Goal: Task Accomplishment & Management: Manage account settings

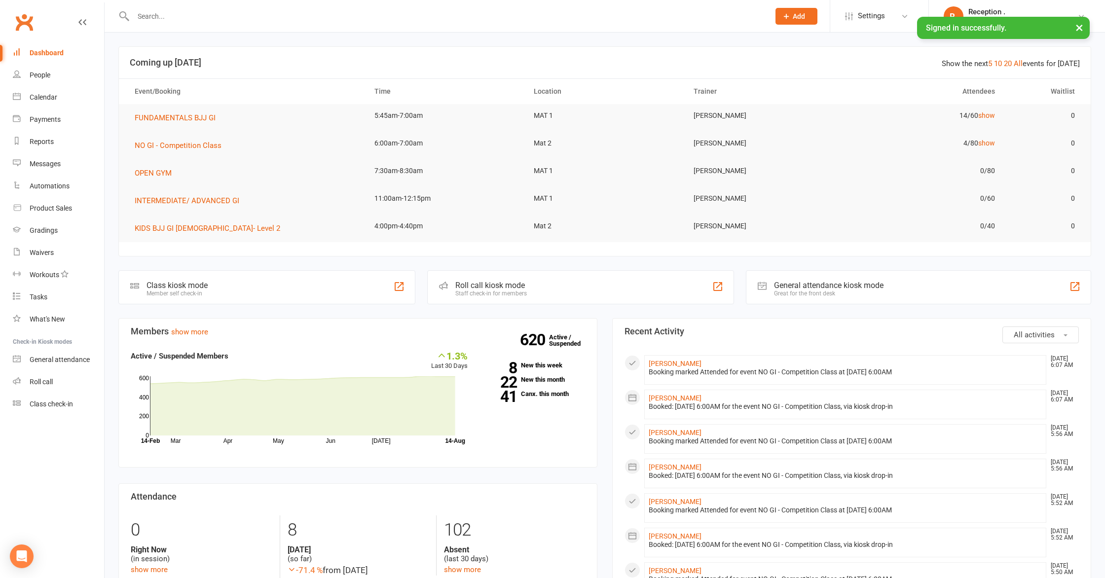
click at [203, 10] on input "text" at bounding box center [446, 16] width 633 height 14
paste input "[PERSON_NAME][EMAIL_ADDRESS][PERSON_NAME][PERSON_NAME][DOMAIN_NAME]"
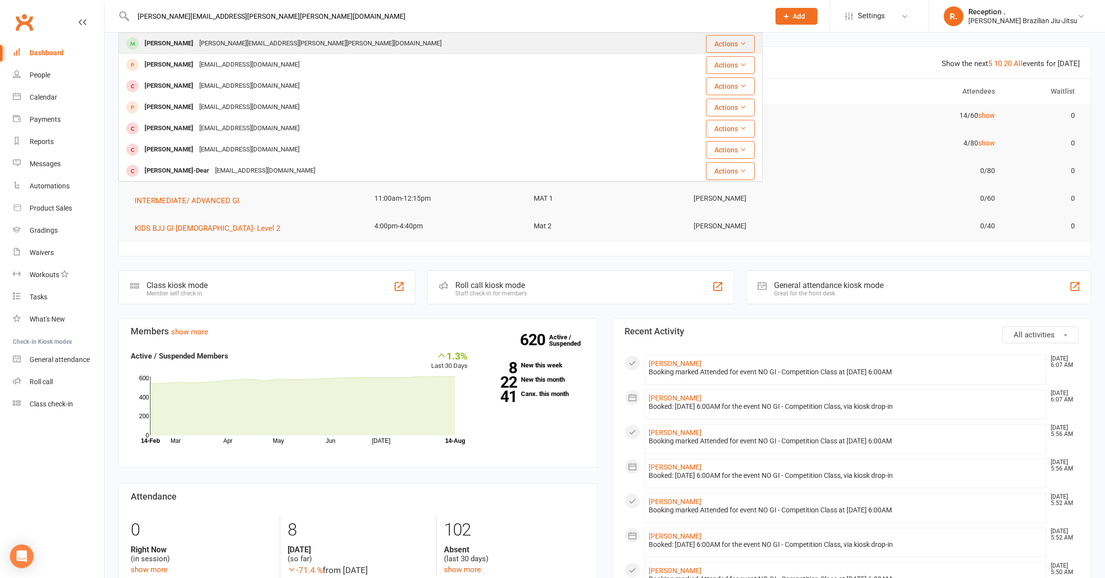
type input "[PERSON_NAME][EMAIL_ADDRESS][PERSON_NAME][PERSON_NAME][DOMAIN_NAME]"
click at [241, 44] on div "[PERSON_NAME][EMAIL_ADDRESS][PERSON_NAME][PERSON_NAME][DOMAIN_NAME]" at bounding box center [320, 44] width 248 height 14
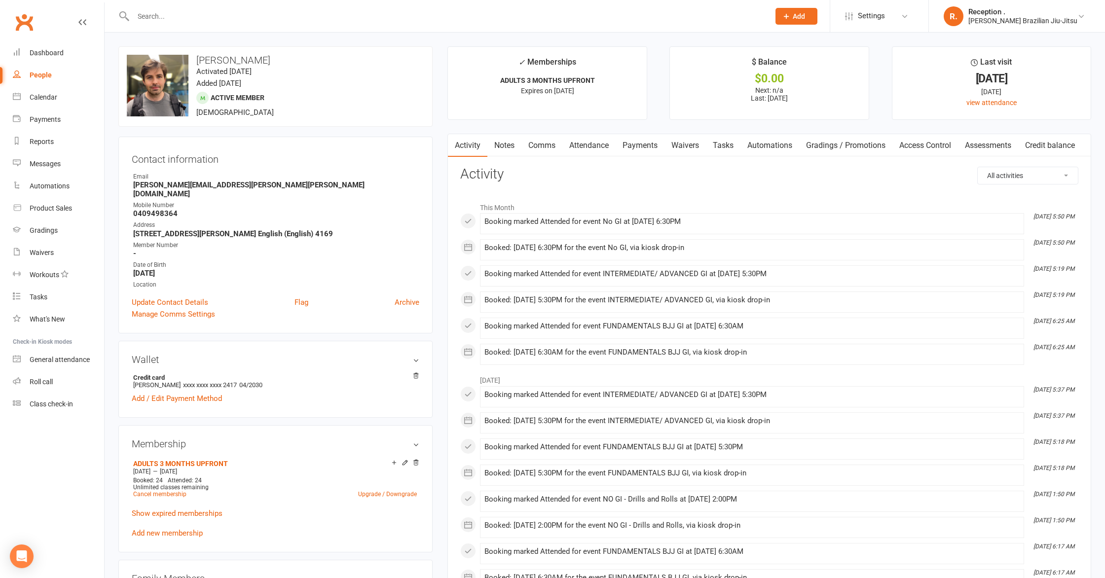
click at [502, 149] on link "Notes" at bounding box center [505, 145] width 34 height 23
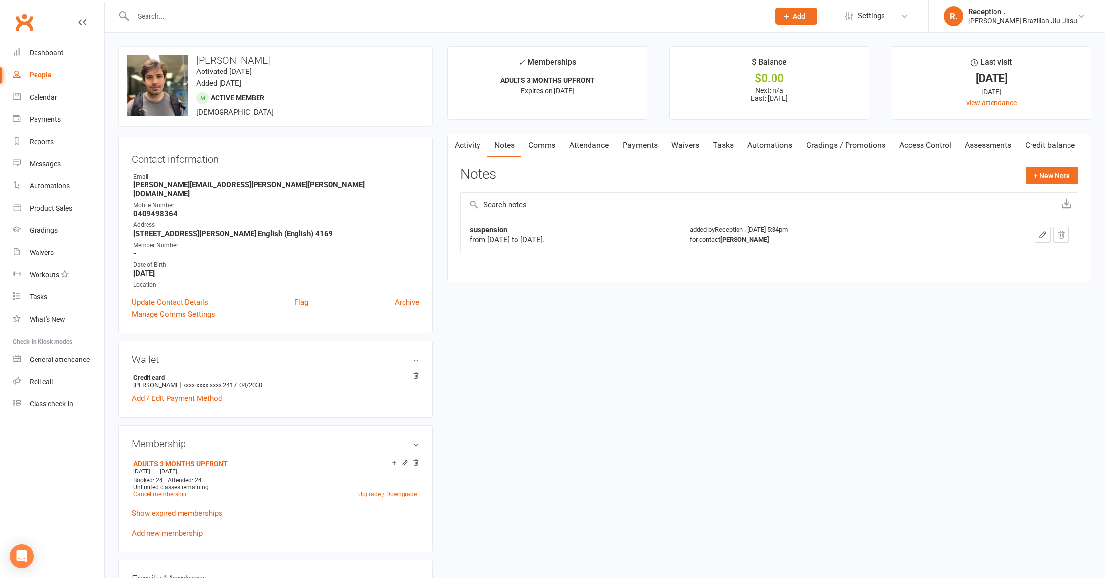
click at [554, 141] on link "Comms" at bounding box center [542, 145] width 41 height 23
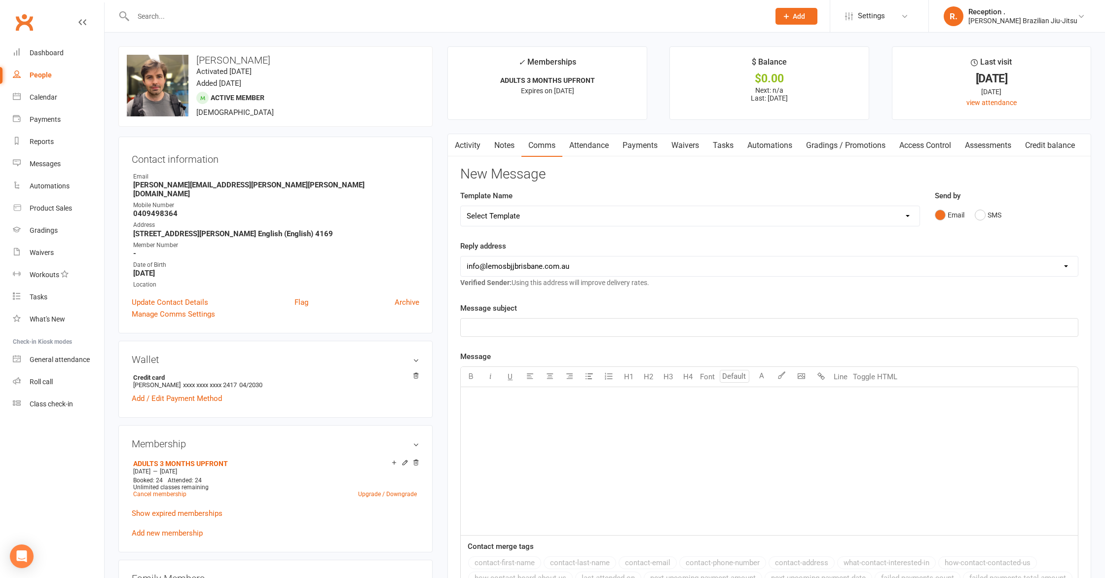
drag, startPoint x: 605, startPoint y: 150, endPoint x: 599, endPoint y: 150, distance: 6.4
click at [603, 150] on link "Attendance" at bounding box center [589, 145] width 53 height 23
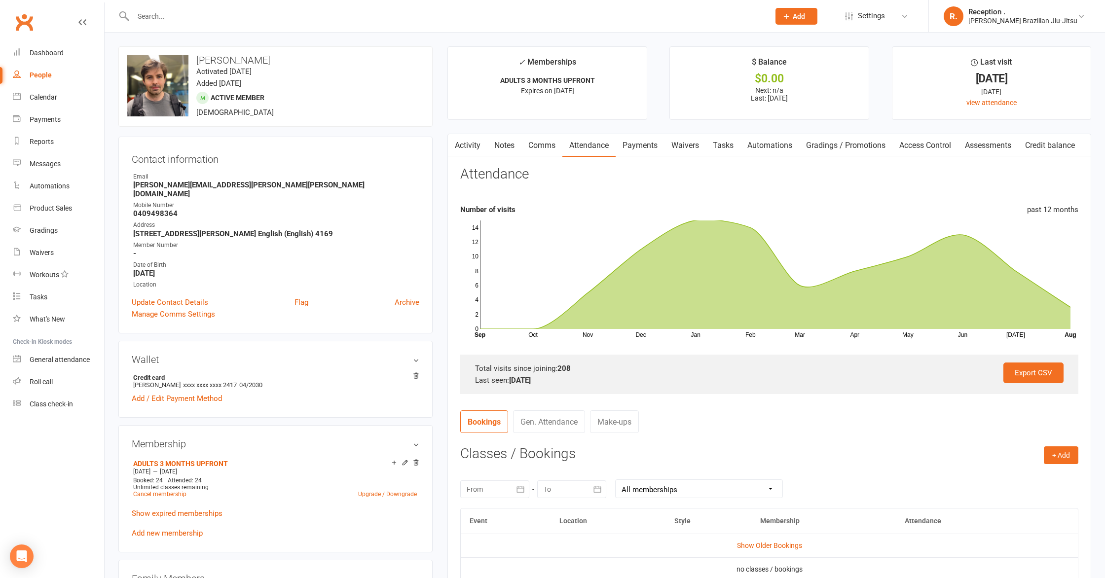
click at [653, 151] on link "Payments" at bounding box center [640, 145] width 49 height 23
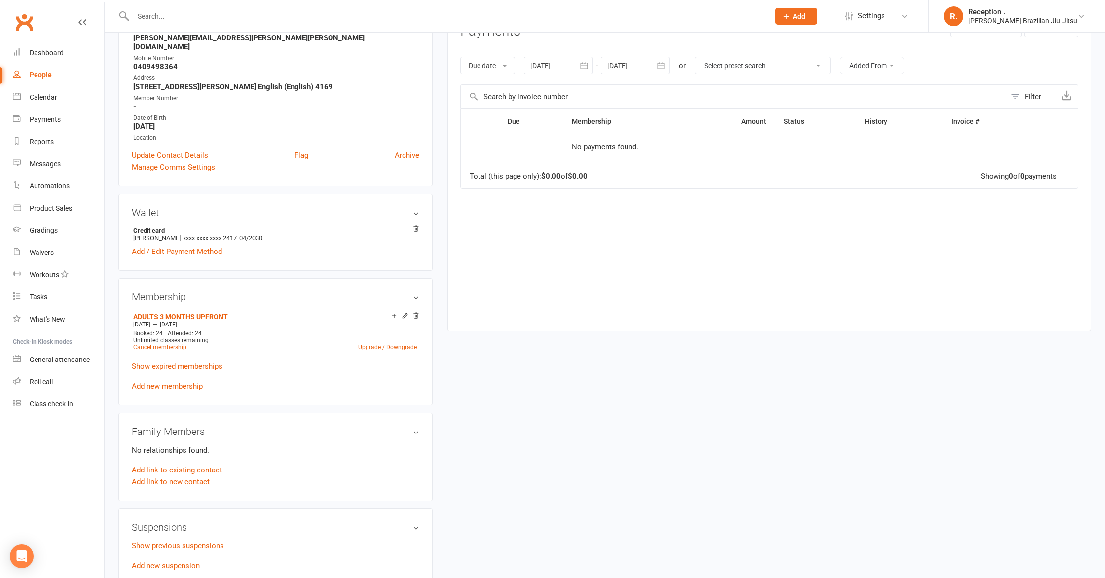
scroll to position [153, 0]
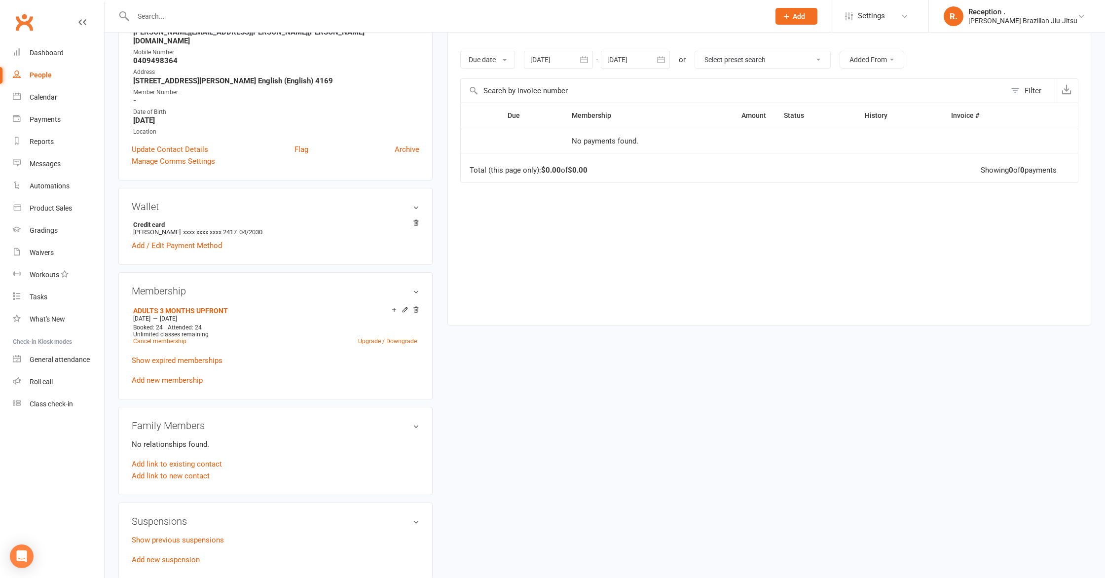
click at [542, 268] on div "Due Contact Membership Amount Status History Invoice # No payments found. Total…" at bounding box center [769, 206] width 618 height 207
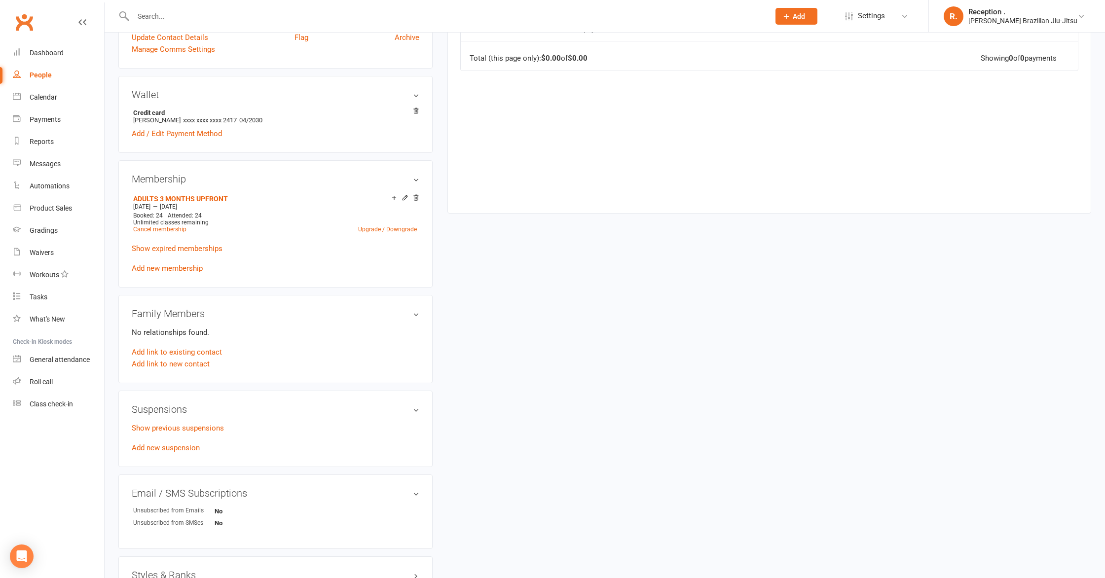
scroll to position [275, 0]
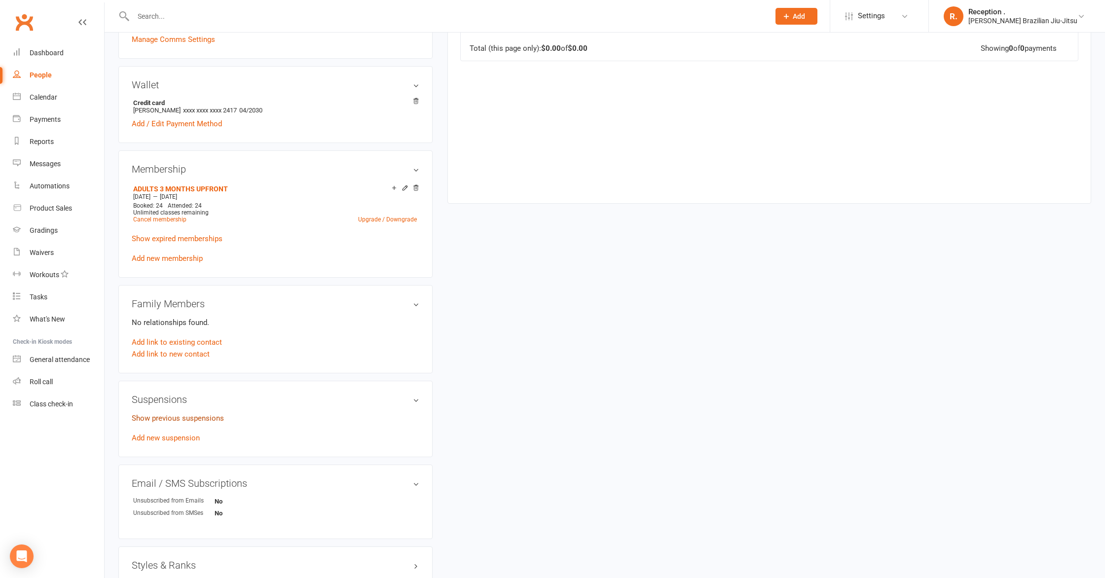
click at [197, 414] on link "Show previous suspensions" at bounding box center [178, 418] width 92 height 9
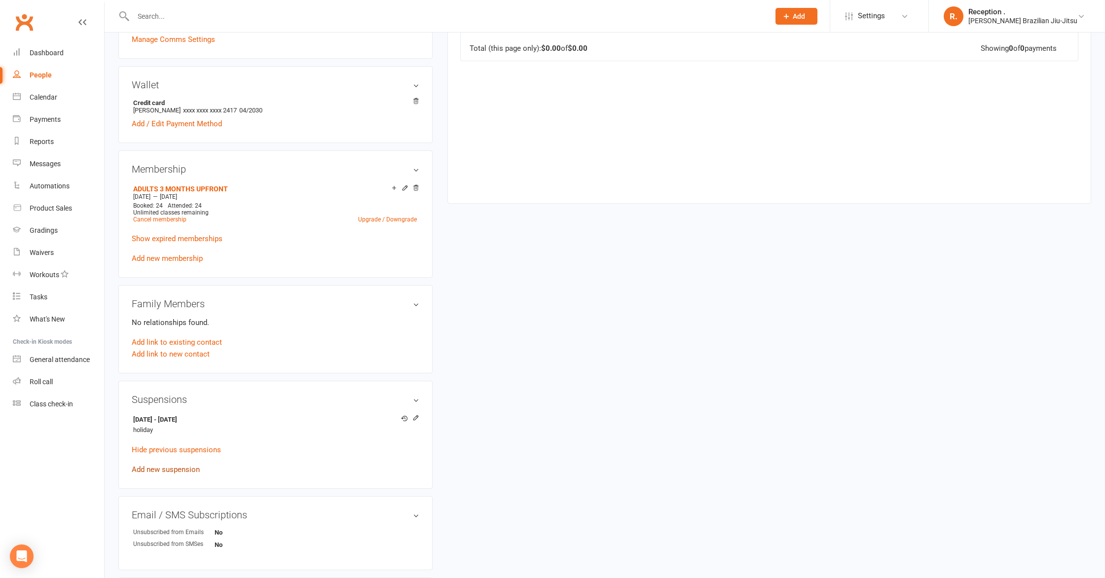
click at [178, 465] on link "Add new suspension" at bounding box center [166, 469] width 68 height 9
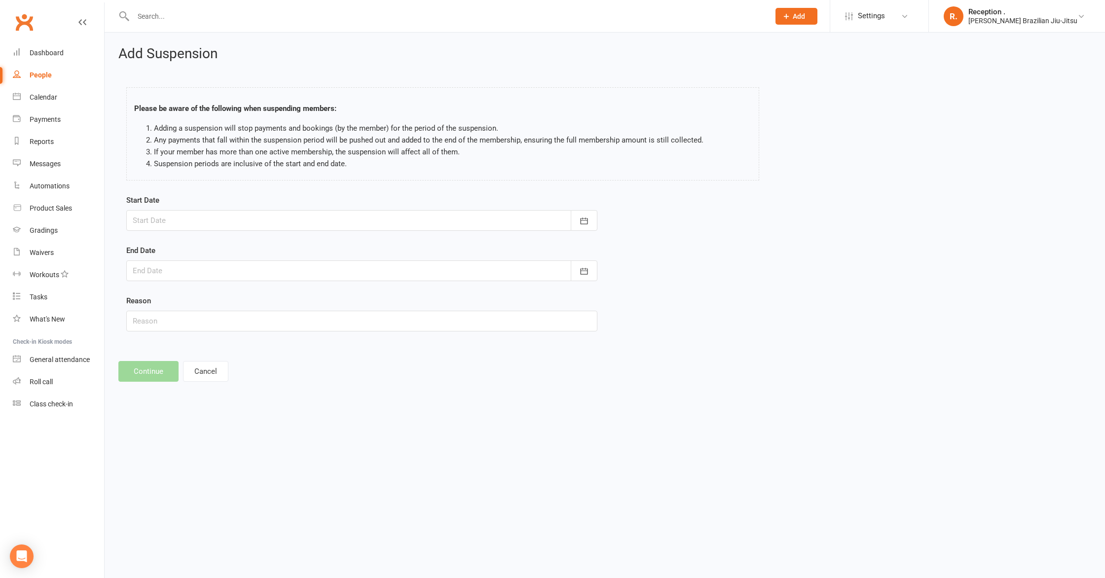
click at [281, 11] on input "text" at bounding box center [446, 16] width 633 height 14
drag, startPoint x: 193, startPoint y: 224, endPoint x: 189, endPoint y: 221, distance: 5.6
click at [191, 222] on div at bounding box center [361, 220] width 471 height 21
click at [251, 323] on span "14" at bounding box center [253, 321] width 8 height 8
type input "[DATE]"
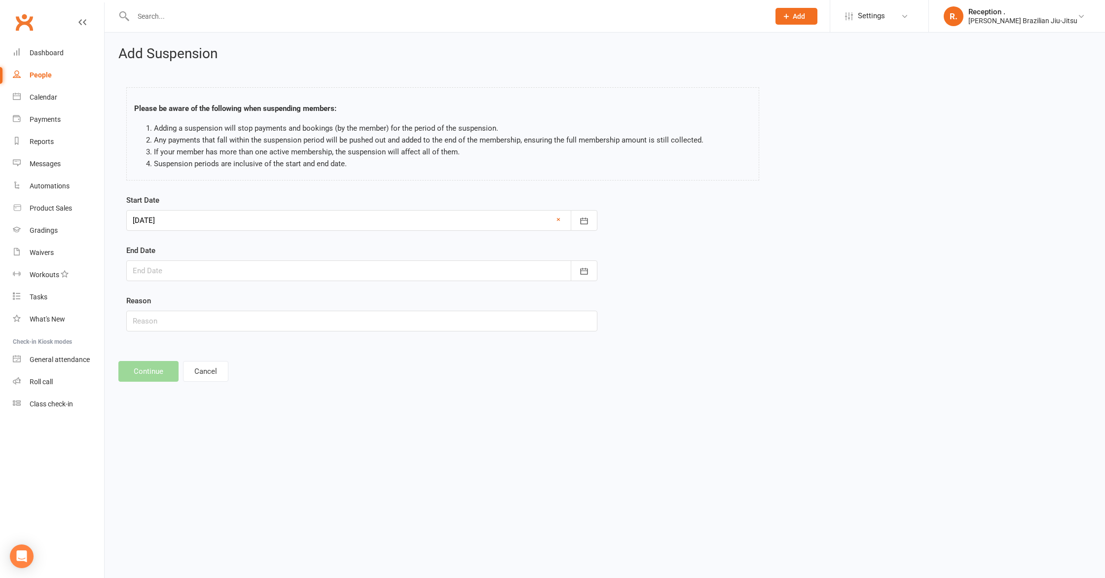
drag, startPoint x: 250, startPoint y: 271, endPoint x: 219, endPoint y: 247, distance: 39.3
click at [249, 272] on div at bounding box center [361, 271] width 471 height 21
click at [302, 298] on button "button" at bounding box center [298, 296] width 21 height 18
click at [250, 336] on span "04" at bounding box center [253, 334] width 8 height 8
type input "[DATE]"
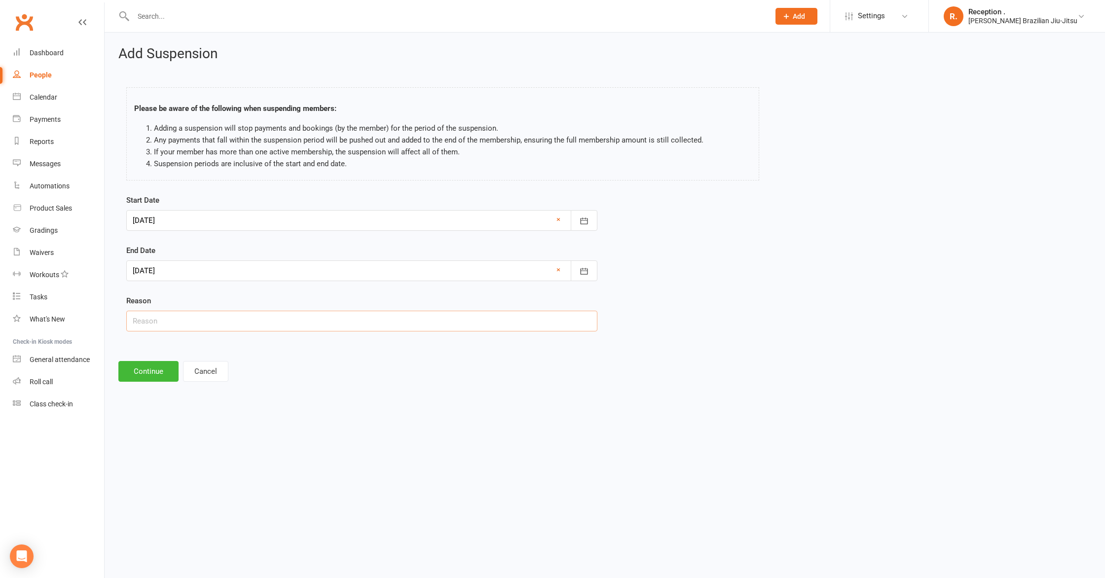
click at [202, 326] on input "text" at bounding box center [361, 321] width 471 height 21
type input "K"
type input "Other"
click at [319, 377] on footer "Continue Cancel" at bounding box center [604, 371] width 973 height 21
click at [186, 225] on div at bounding box center [361, 220] width 471 height 21
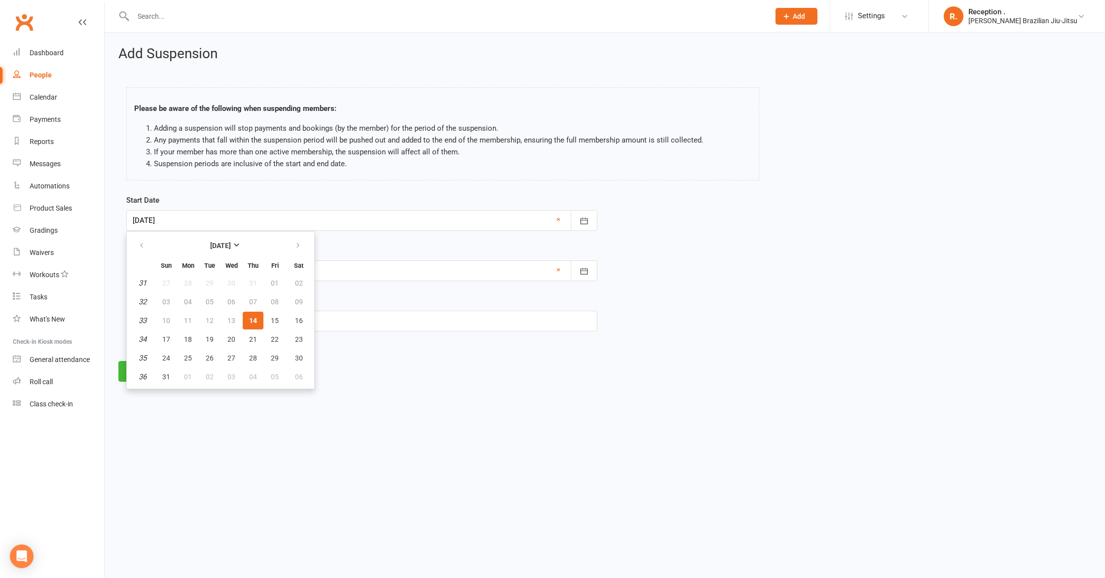
click at [232, 317] on td "13" at bounding box center [231, 321] width 21 height 18
click at [401, 355] on div "Add Suspension Please be aware of the following when suspending members: Adding…" at bounding box center [605, 214] width 1001 height 363
click at [137, 371] on button "Continue" at bounding box center [148, 371] width 60 height 21
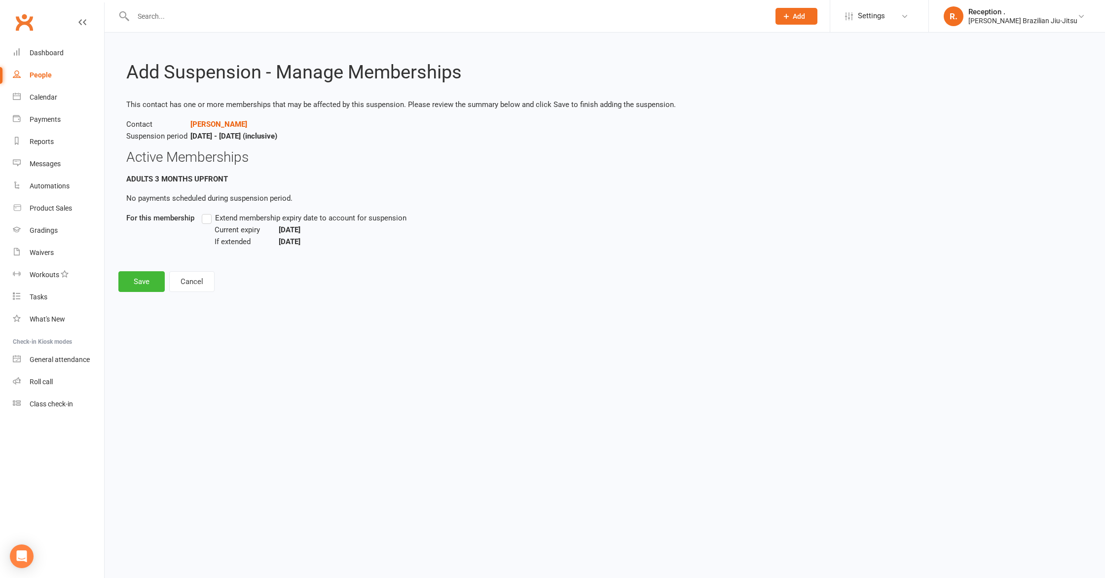
click at [230, 222] on span "Extend membership expiry date to account for suspension" at bounding box center [310, 217] width 191 height 10
click at [208, 212] on input "Extend membership expiry date to account for suspension" at bounding box center [205, 212] width 6 height 0
click at [219, 220] on span "Extend membership expiry date to account for suspension" at bounding box center [310, 217] width 191 height 10
click at [208, 212] on input "Extend membership expiry date to account for suspension" at bounding box center [205, 212] width 6 height 0
click at [220, 220] on span "Extend membership expiry date to account for suspension" at bounding box center [310, 217] width 191 height 10
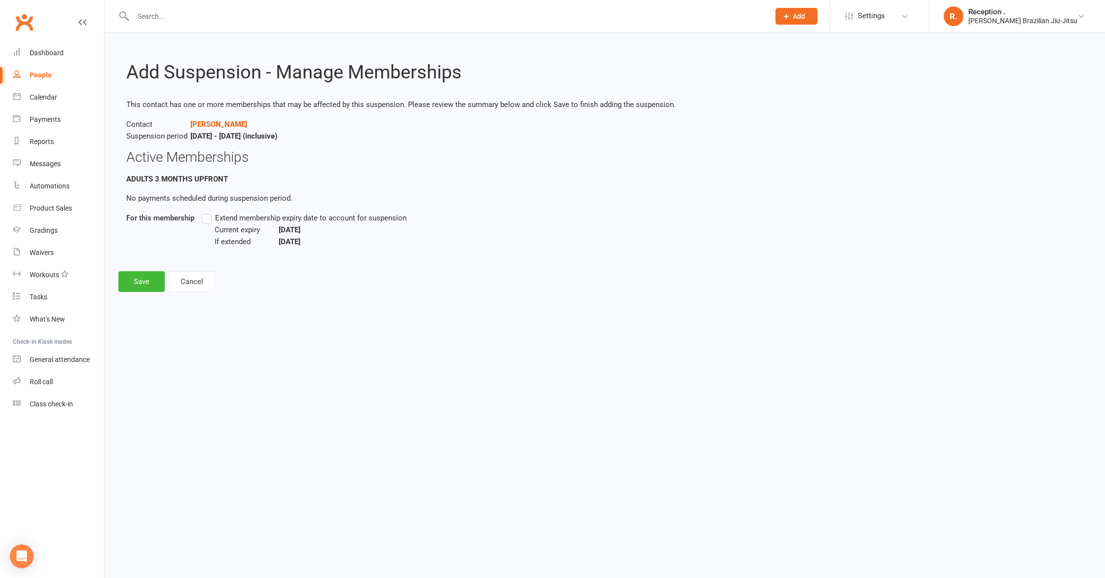
click at [208, 212] on input "Extend membership expiry date to account for suspension" at bounding box center [205, 212] width 6 height 0
drag, startPoint x: 352, startPoint y: 247, endPoint x: 292, endPoint y: 244, distance: 60.8
click at [282, 245] on div "Current expiry [DATE] If extended [DATE]" at bounding box center [520, 236] width 610 height 24
click at [398, 244] on div "Current expiry [DATE] If extended [DATE]" at bounding box center [520, 236] width 610 height 24
drag, startPoint x: 384, startPoint y: 242, endPoint x: 282, endPoint y: 243, distance: 102.7
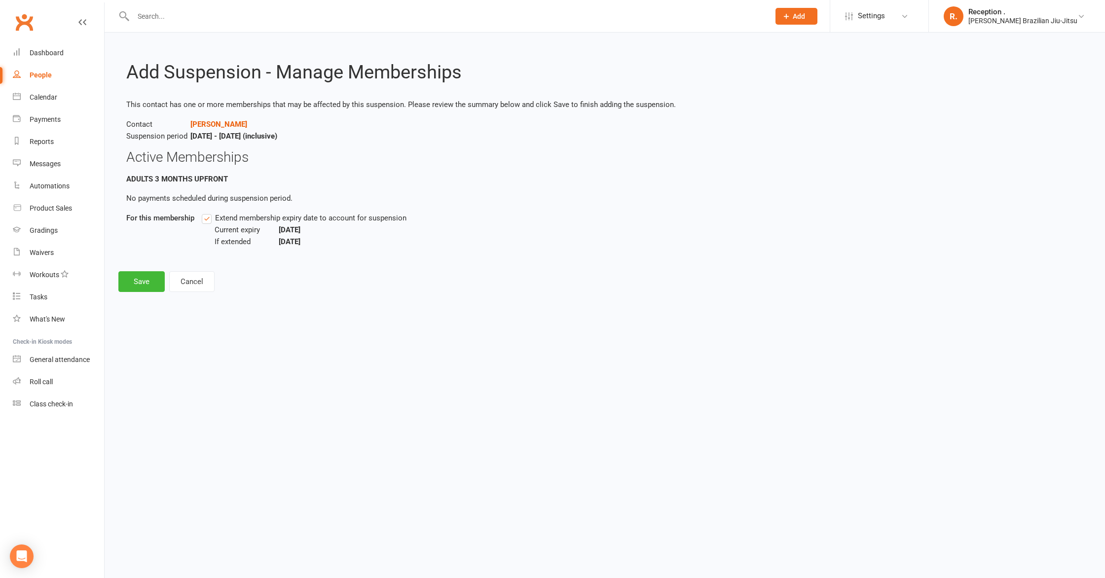
click at [274, 242] on div "Current expiry [DATE] If extended [DATE]" at bounding box center [520, 236] width 610 height 24
copy b "[DATE]"
click at [312, 284] on footer "Save Cancel" at bounding box center [604, 281] width 973 height 21
click at [144, 279] on button "Save" at bounding box center [141, 281] width 46 height 21
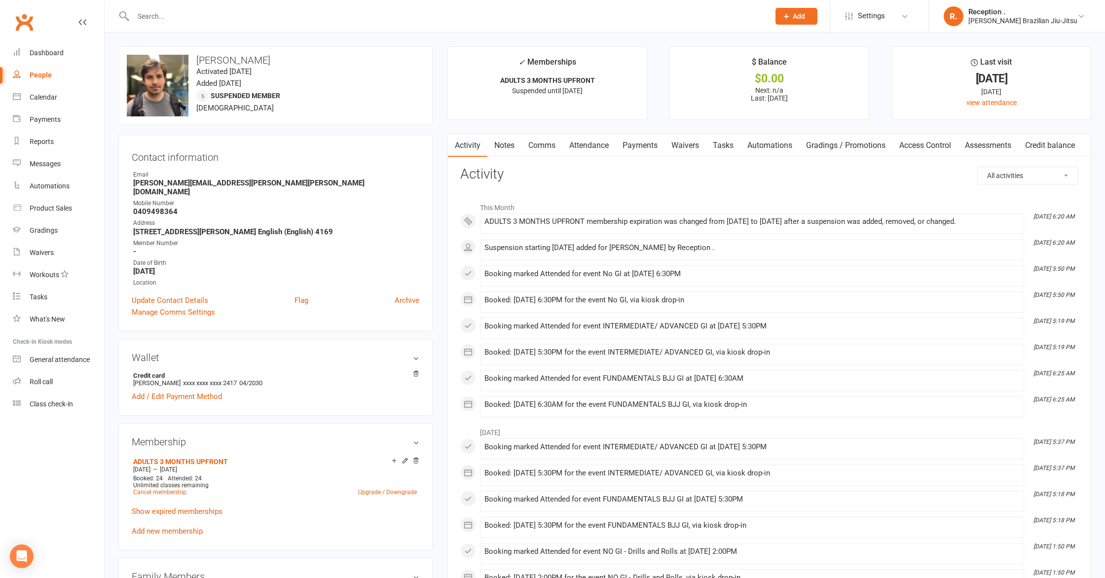
click at [207, 19] on input "text" at bounding box center [446, 16] width 633 height 14
paste input "[PERSON_NAME][EMAIL_ADDRESS][PERSON_NAME][DOMAIN_NAME]"
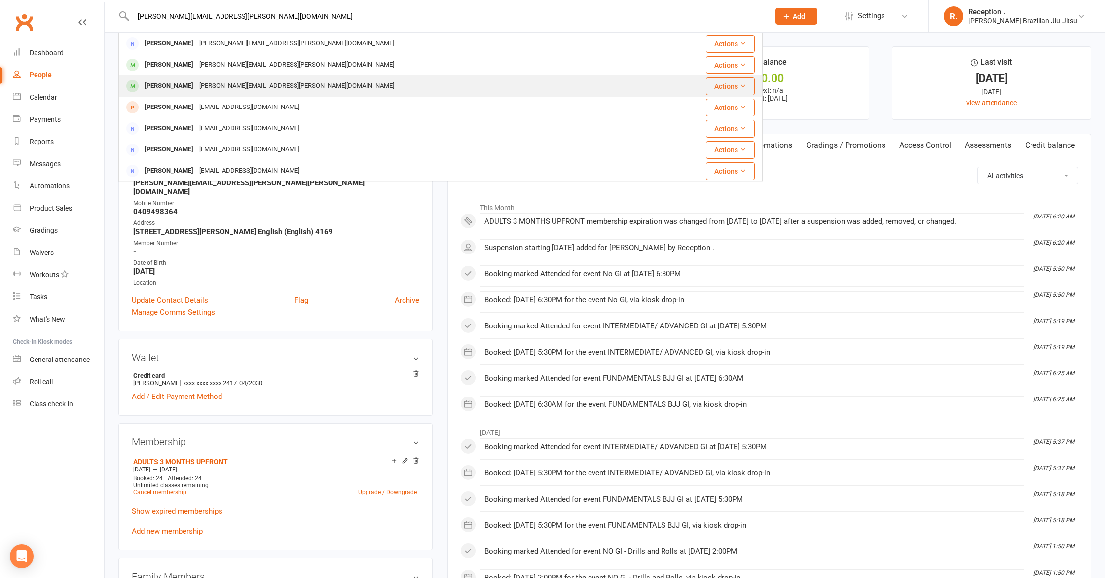
type input "[PERSON_NAME][EMAIL_ADDRESS][PERSON_NAME][DOMAIN_NAME]"
click at [205, 81] on div "[PERSON_NAME][EMAIL_ADDRESS][PERSON_NAME][DOMAIN_NAME]" at bounding box center [296, 86] width 201 height 14
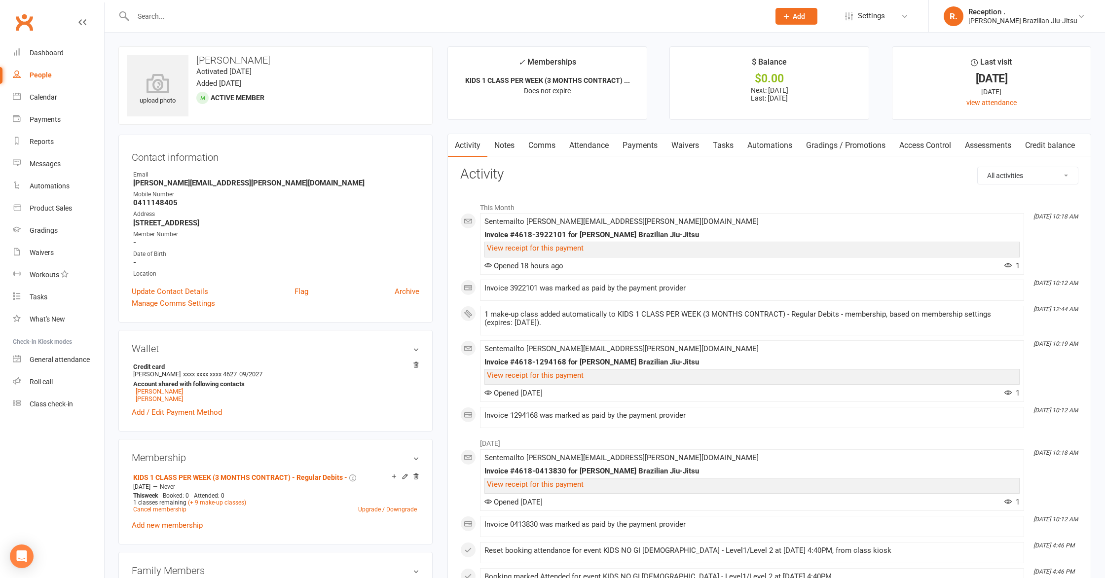
click at [213, 25] on div at bounding box center [440, 16] width 645 height 32
click at [214, 19] on input "text" at bounding box center [446, 16] width 633 height 14
paste input "[EMAIL_ADDRESS][DOMAIN_NAME]"
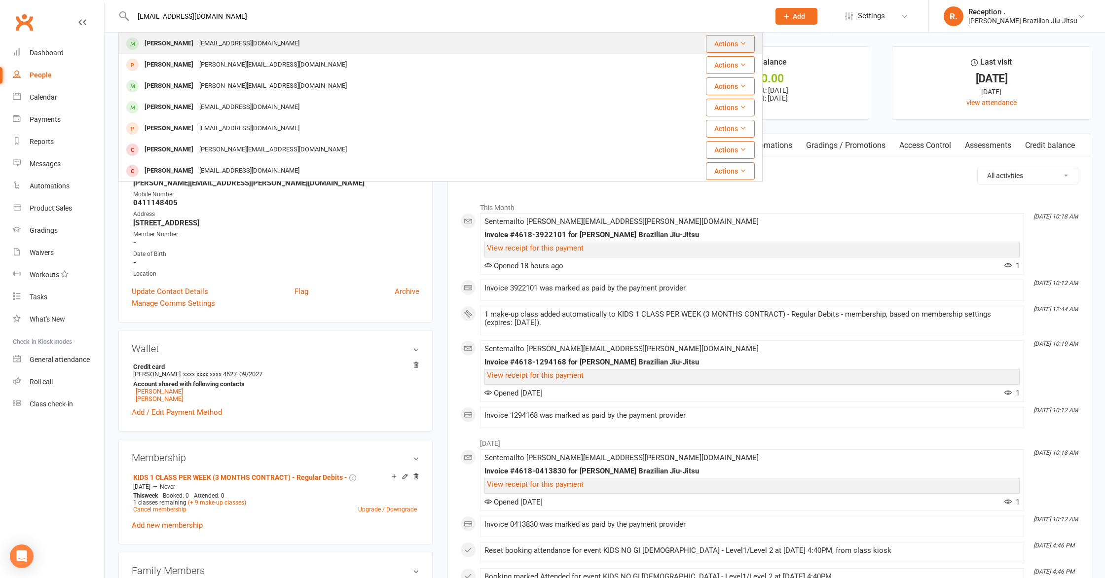
type input "[EMAIL_ADDRESS][DOMAIN_NAME]"
click at [204, 44] on div "[EMAIL_ADDRESS][DOMAIN_NAME]" at bounding box center [249, 44] width 106 height 14
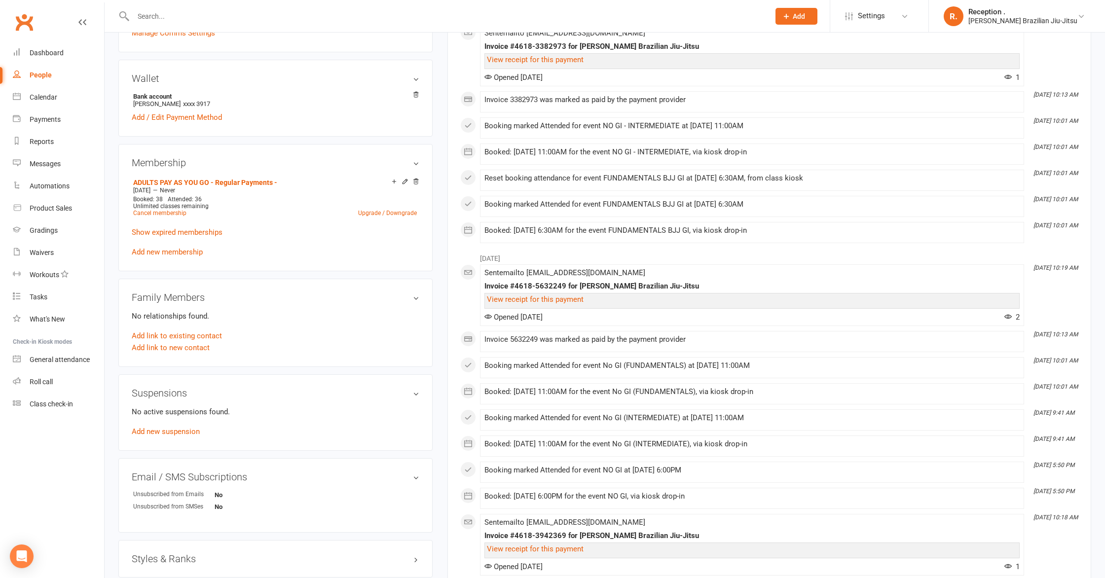
scroll to position [273, 0]
click at [183, 212] on link "Cancel membership" at bounding box center [159, 212] width 53 height 7
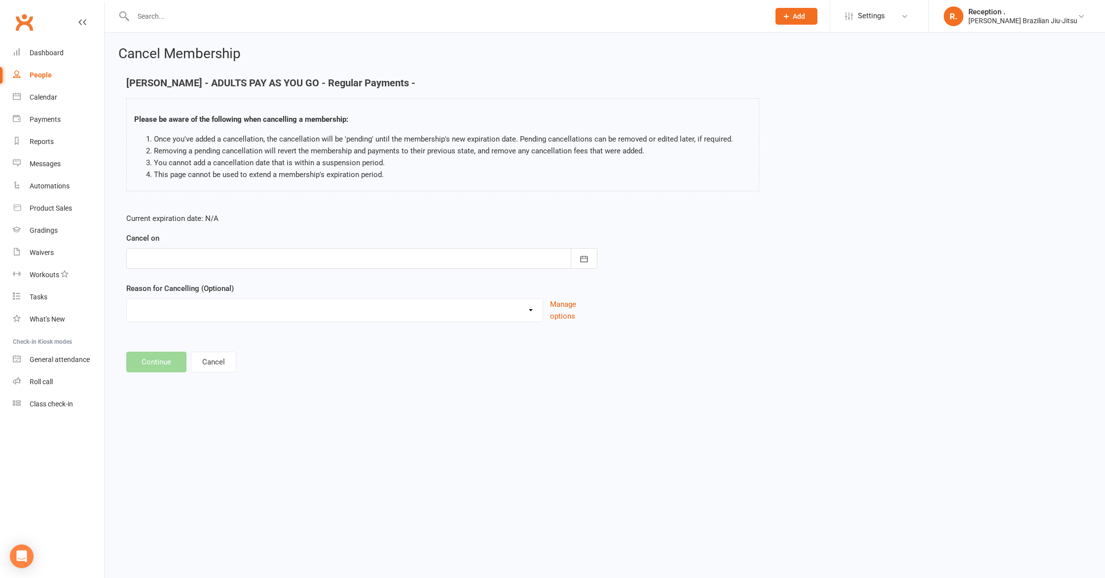
click at [215, 261] on div at bounding box center [361, 258] width 471 height 21
click at [303, 395] on button "30" at bounding box center [298, 396] width 25 height 18
type input "[DATE]"
click at [184, 321] on div "Holiday Injury Other reason" at bounding box center [334, 311] width 417 height 24
click at [183, 308] on select "Holiday Injury Other reason" at bounding box center [335, 309] width 416 height 20
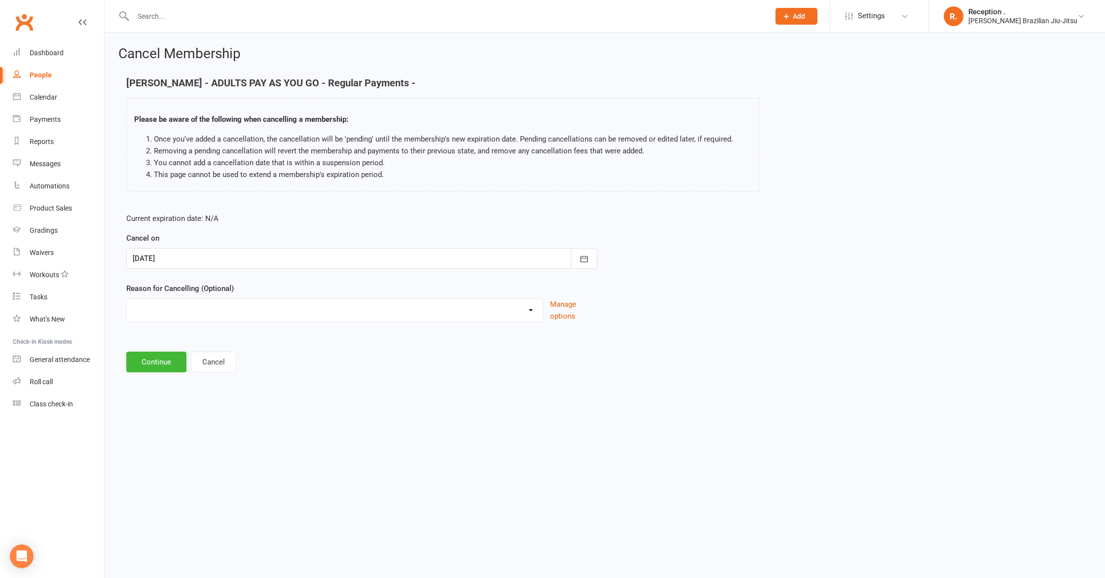
select select "2"
click at [127, 299] on select "Holiday Injury Other reason" at bounding box center [335, 309] width 416 height 20
click at [176, 363] on input at bounding box center [361, 362] width 471 height 21
type input "M"
type input "Moving"
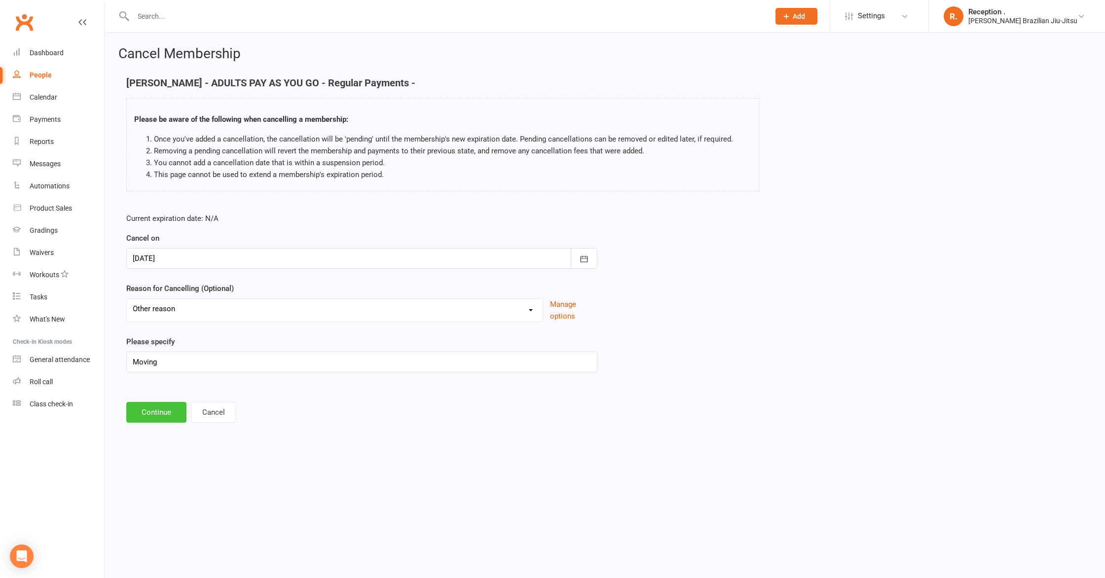
click at [162, 418] on button "Continue" at bounding box center [156, 412] width 60 height 21
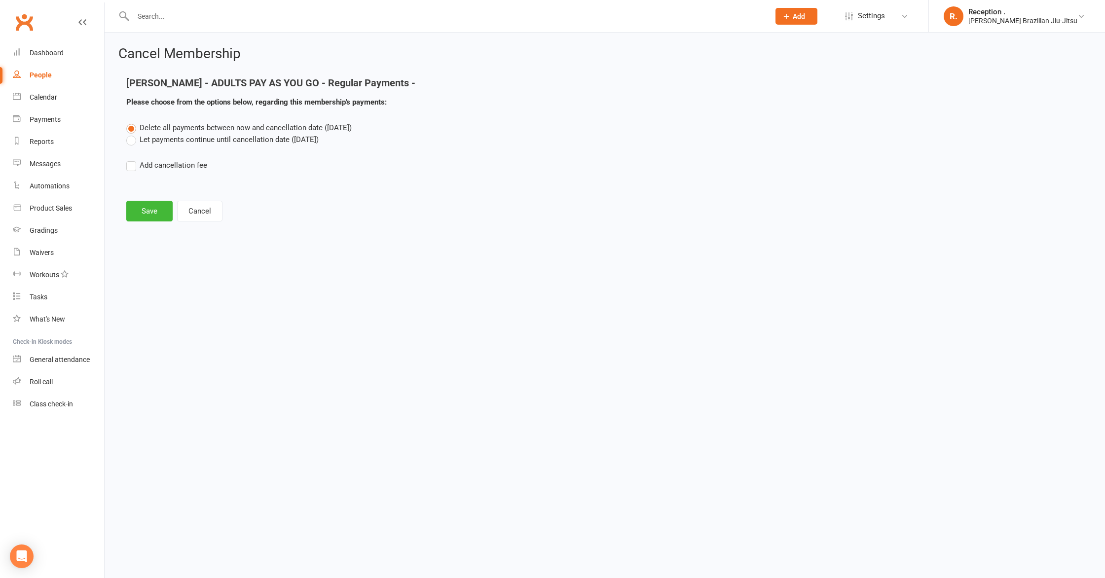
click at [183, 142] on label "Let payments continue until cancellation date ([DATE])" at bounding box center [222, 140] width 192 height 12
click at [133, 134] on input "Let payments continue until cancellation date ([DATE])" at bounding box center [129, 134] width 6 height 0
click at [166, 132] on span "Delete all payments between now and cancellation date ([DATE])" at bounding box center [246, 127] width 212 height 9
click at [133, 122] on input "Delete all payments between now and cancellation date ([DATE])" at bounding box center [129, 122] width 6 height 0
click at [184, 140] on label "Let payments continue until cancellation date ([DATE])" at bounding box center [222, 140] width 192 height 12
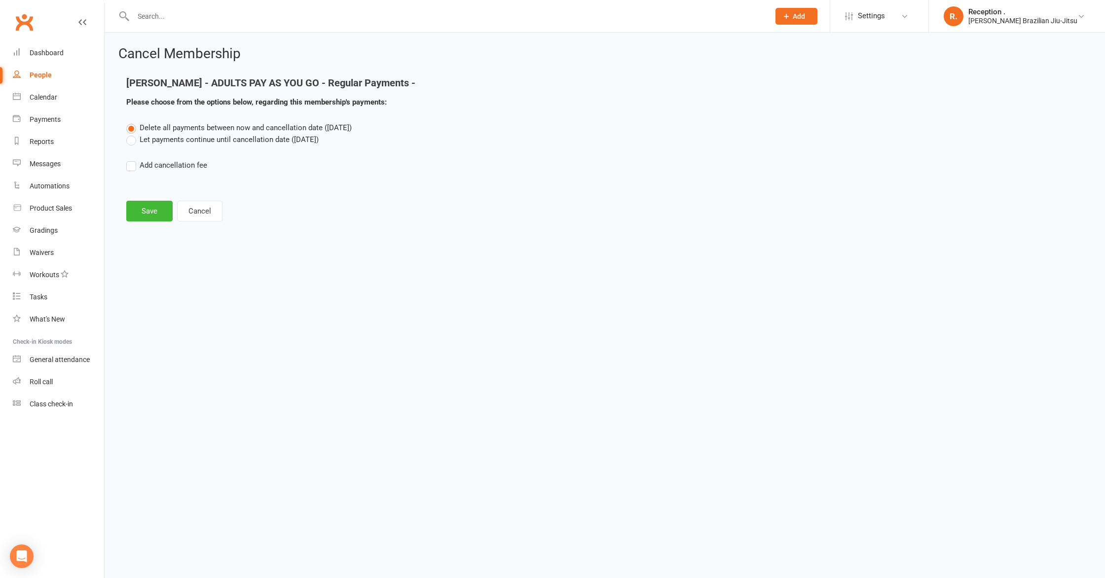
click at [133, 134] on input "Let payments continue until cancellation date ([DATE])" at bounding box center [129, 134] width 6 height 0
click at [164, 208] on button "Save" at bounding box center [149, 211] width 46 height 21
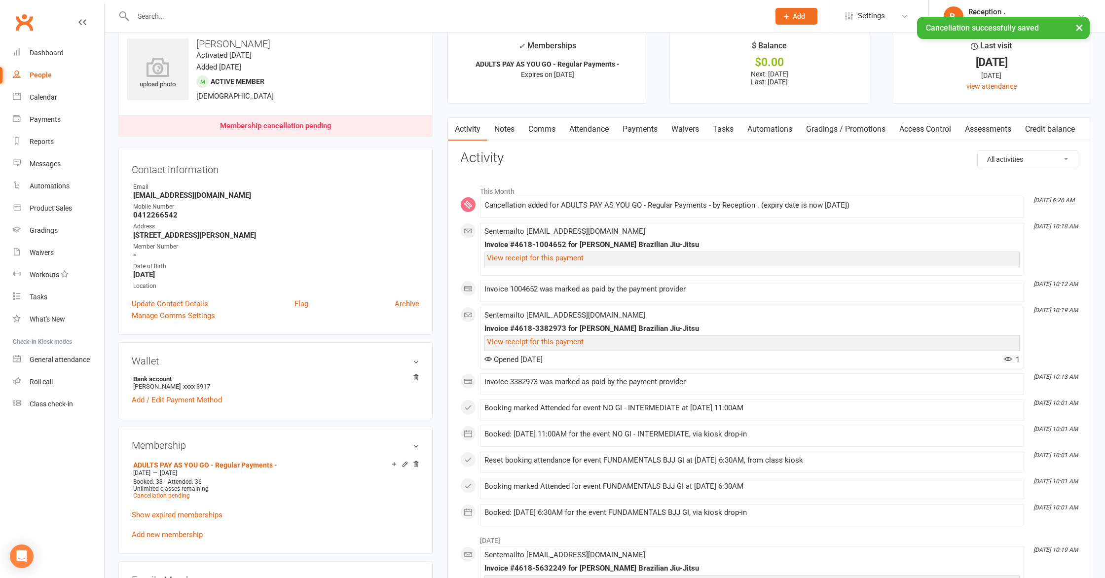
scroll to position [19, 0]
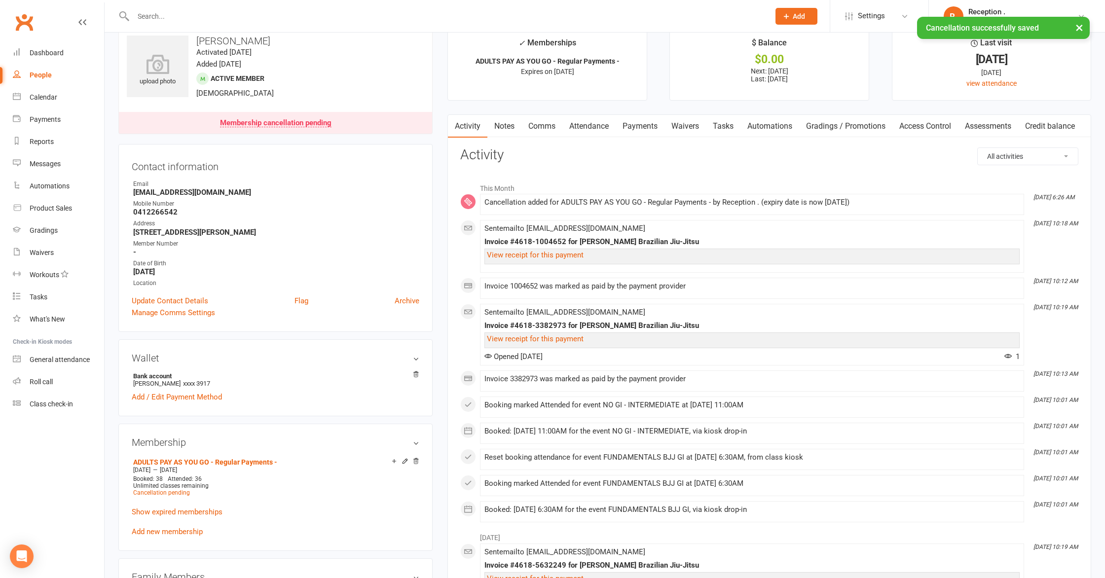
click at [645, 127] on link "Payments" at bounding box center [640, 126] width 49 height 23
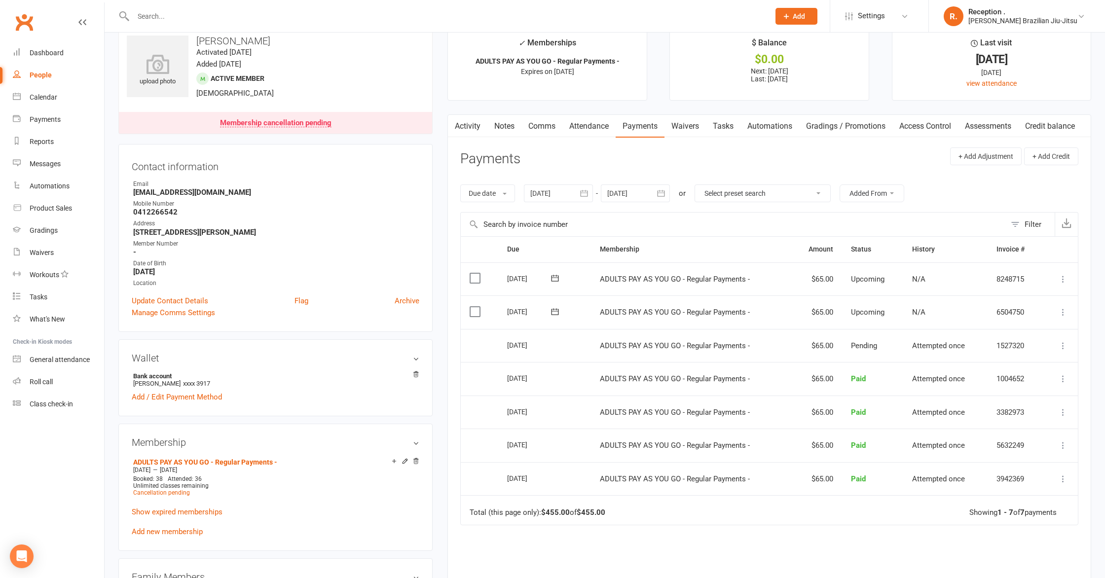
click at [638, 193] on div at bounding box center [635, 194] width 69 height 18
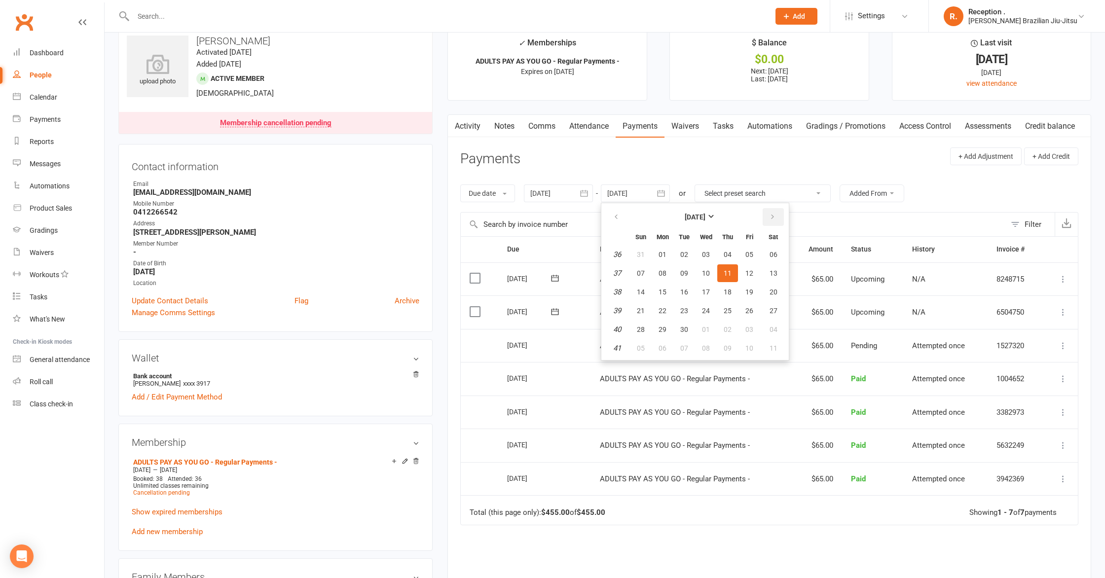
click at [773, 222] on button "button" at bounding box center [773, 217] width 21 height 18
click at [773, 223] on button "button" at bounding box center [773, 217] width 21 height 18
click at [742, 290] on button "19" at bounding box center [749, 292] width 21 height 18
type input "[DATE]"
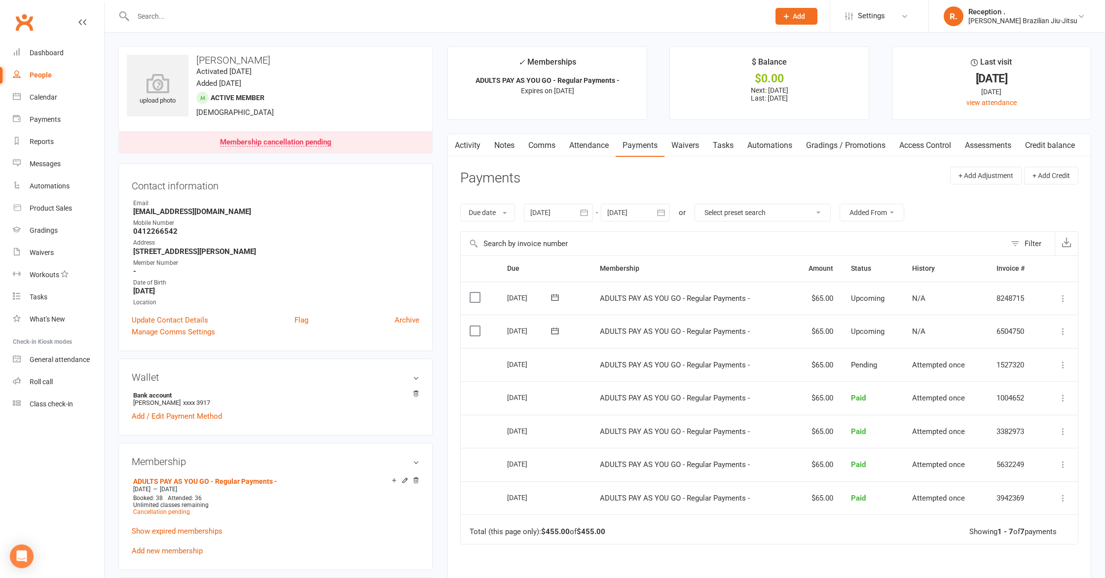
click at [198, 14] on input "text" at bounding box center [446, 16] width 633 height 14
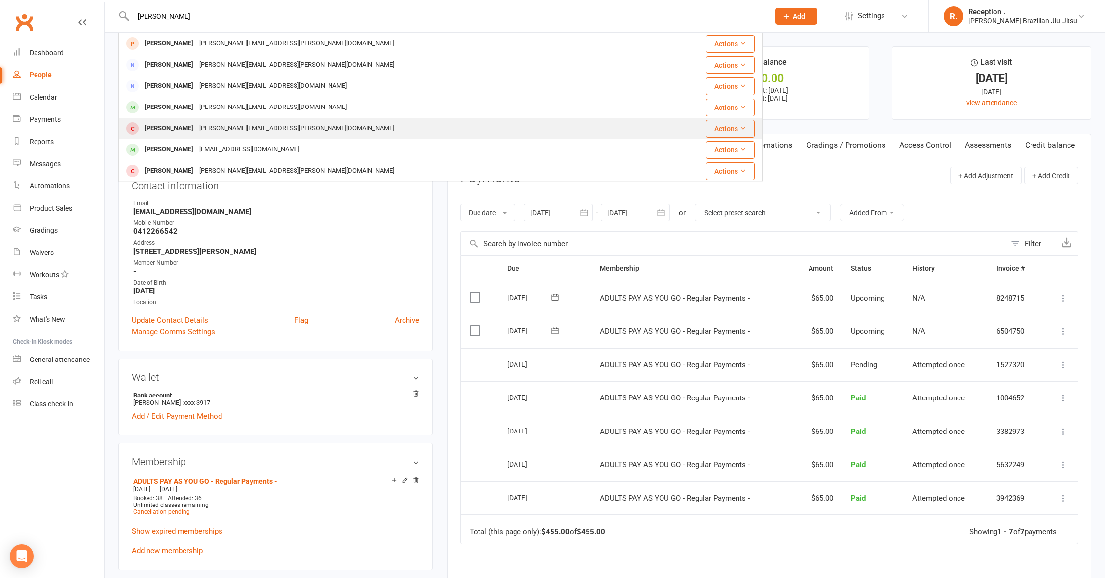
type input "[PERSON_NAME]"
click at [229, 120] on div "[PERSON_NAME] Lane [EMAIL_ADDRESS][PERSON_NAME][DOMAIN_NAME]" at bounding box center [386, 128] width 535 height 20
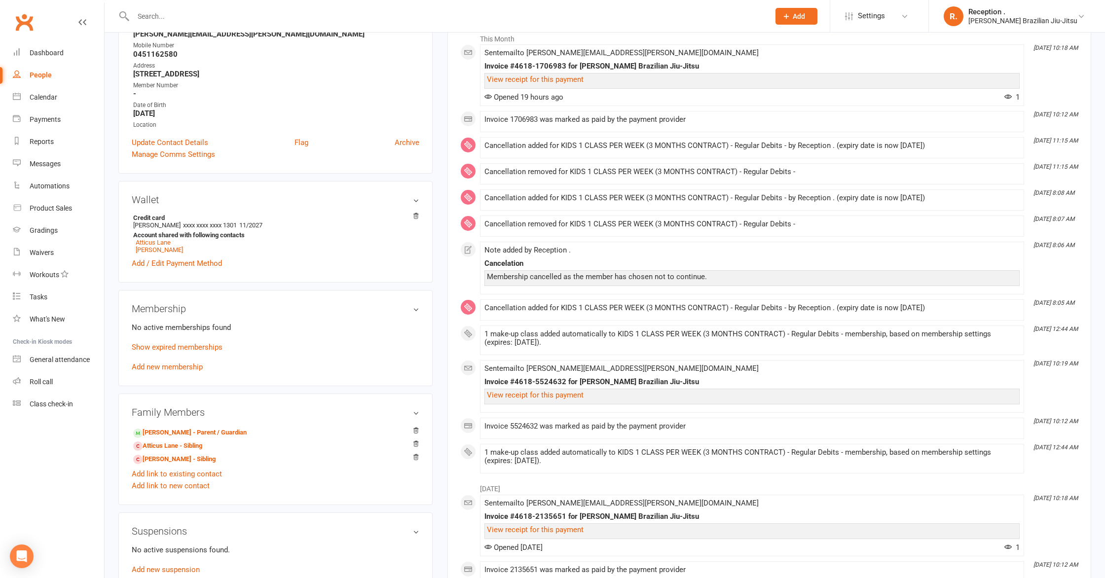
scroll to position [168, 0]
click at [193, 351] on p "Show expired memberships" at bounding box center [276, 348] width 288 height 12
click at [193, 348] on link "Show expired memberships" at bounding box center [177, 348] width 91 height 9
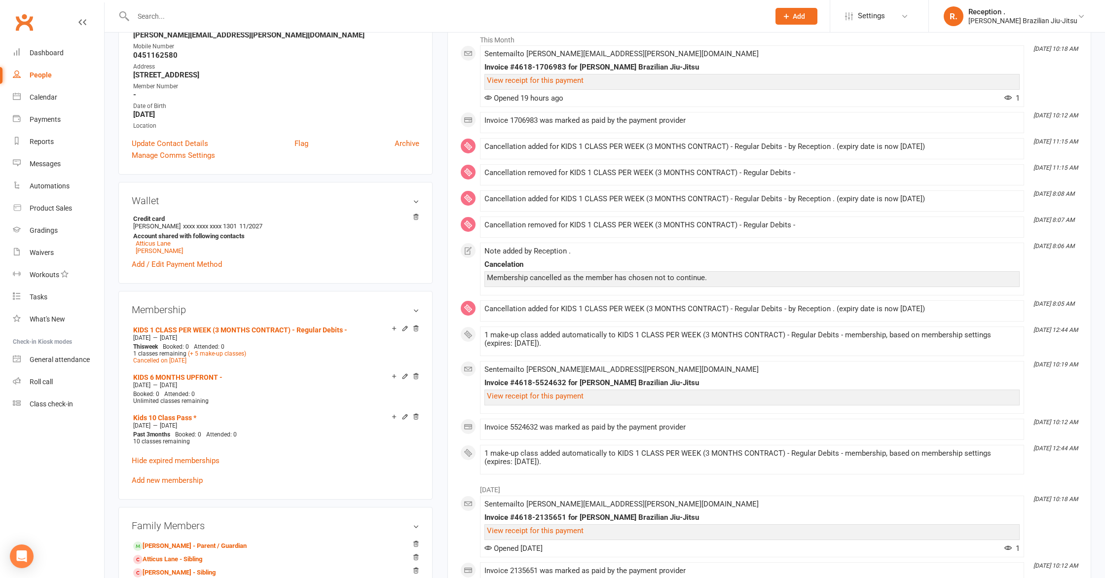
click at [230, 17] on input "text" at bounding box center [446, 16] width 633 height 14
paste input "[PERSON_NAME][EMAIL_ADDRESS][PERSON_NAME][DOMAIN_NAME]"
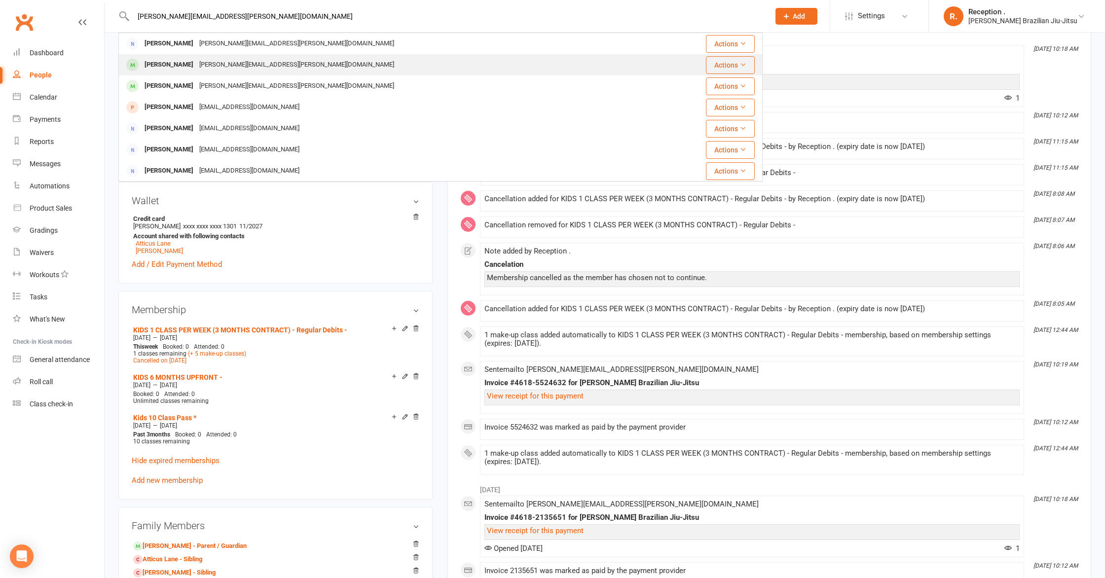
type input "[PERSON_NAME][EMAIL_ADDRESS][PERSON_NAME][DOMAIN_NAME]"
click at [230, 62] on div "[PERSON_NAME][EMAIL_ADDRESS][PERSON_NAME][DOMAIN_NAME]" at bounding box center [296, 65] width 201 height 14
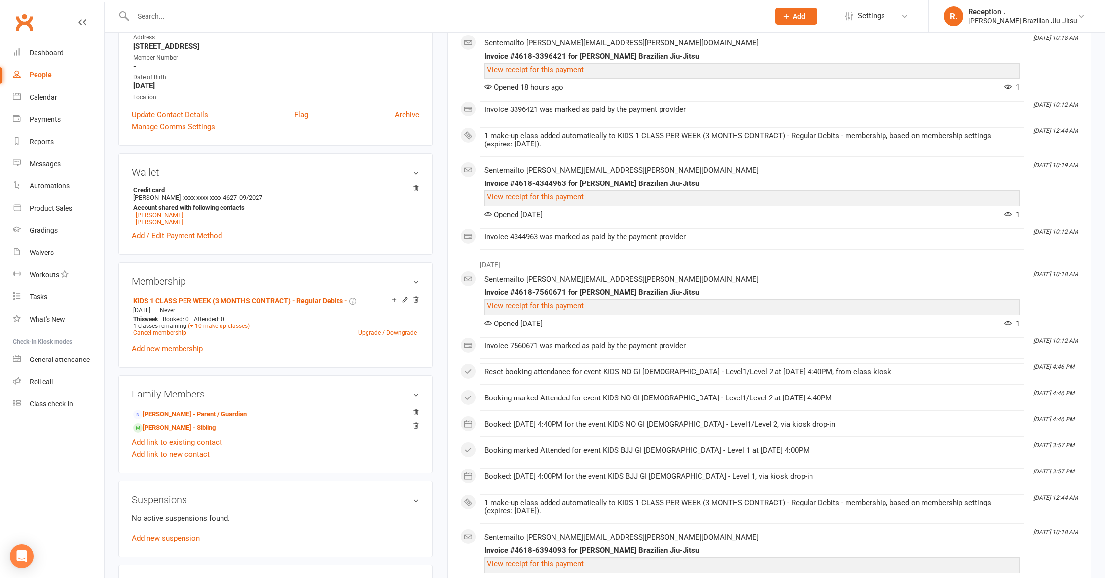
scroll to position [178, 0]
click at [183, 11] on input "text" at bounding box center [446, 16] width 633 height 14
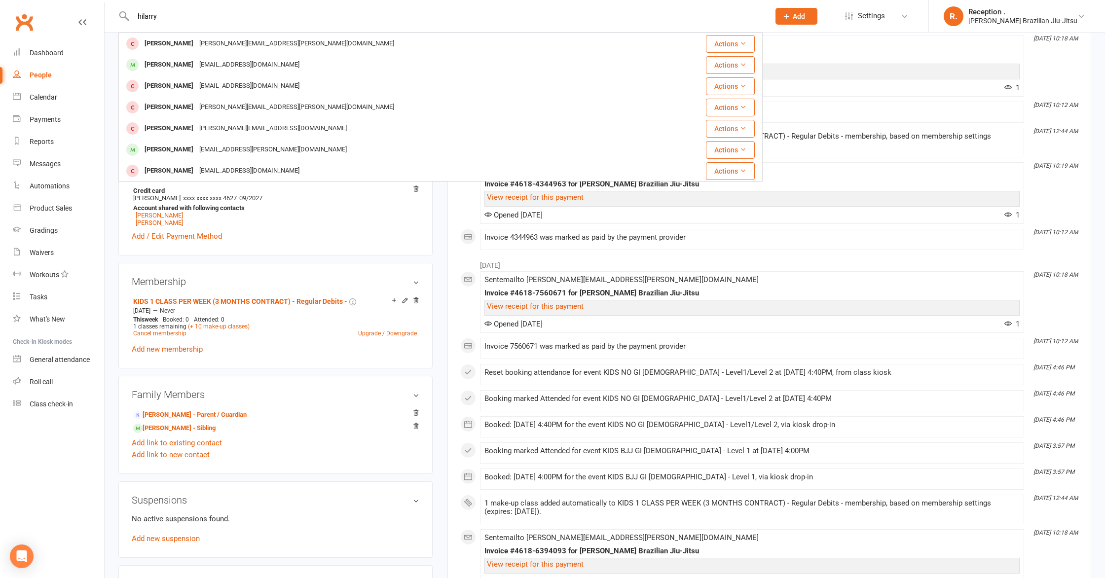
type input "hilarry"
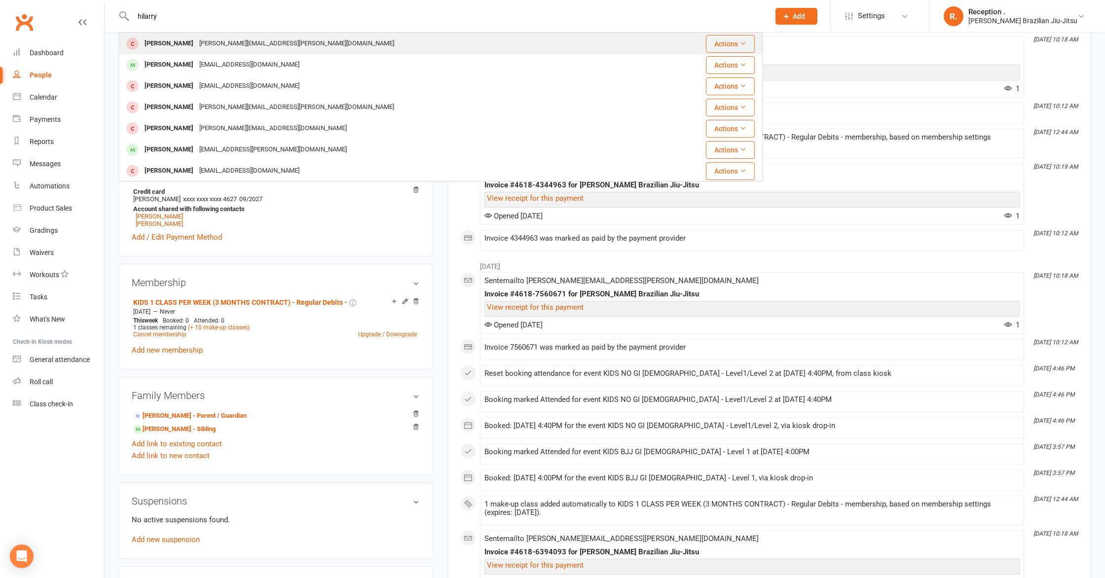
click at [207, 43] on div "[PERSON_NAME][EMAIL_ADDRESS][PERSON_NAME][DOMAIN_NAME]" at bounding box center [296, 44] width 201 height 14
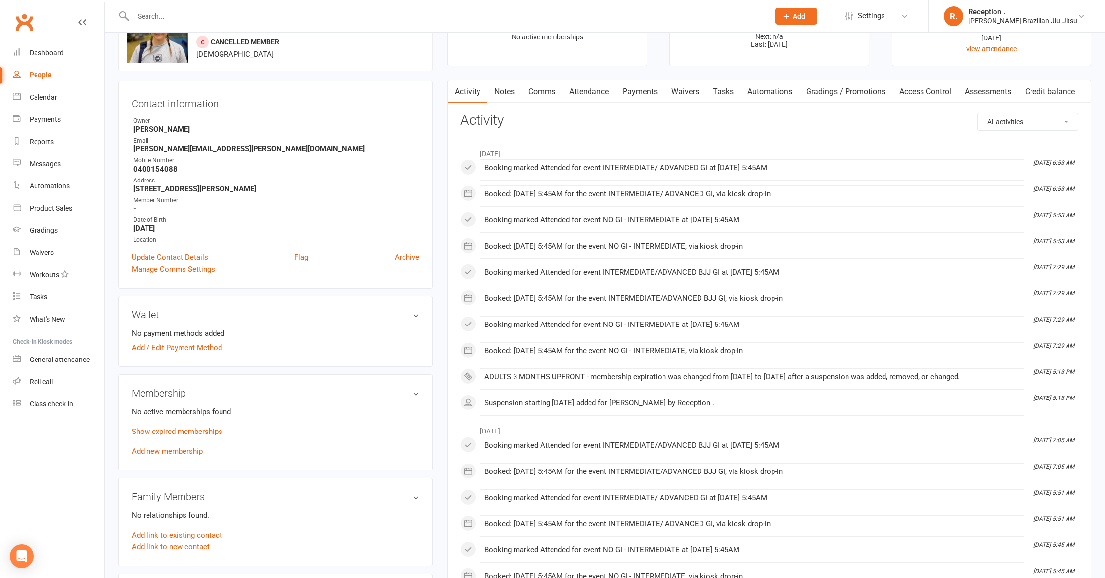
scroll to position [62, 0]
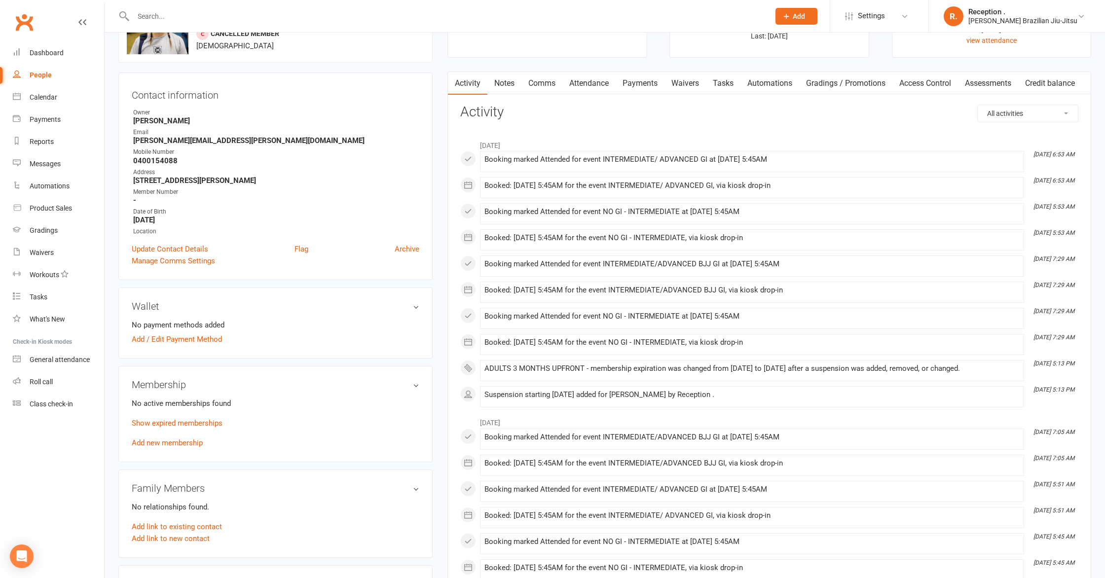
click at [189, 427] on p "Show expired memberships" at bounding box center [276, 424] width 288 height 12
click at [192, 421] on link "Show expired memberships" at bounding box center [177, 423] width 91 height 9
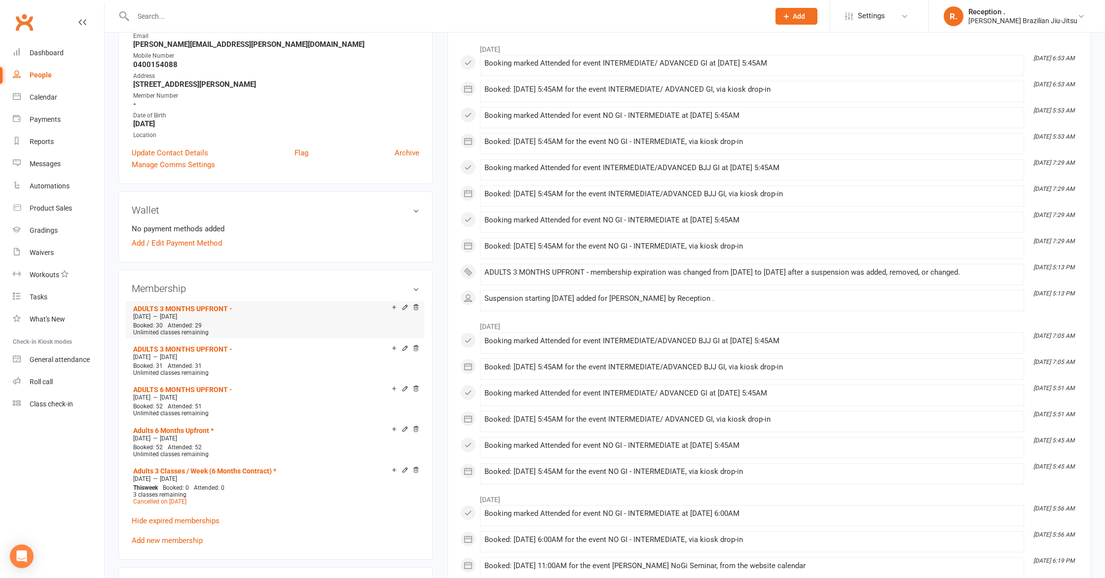
scroll to position [161, 0]
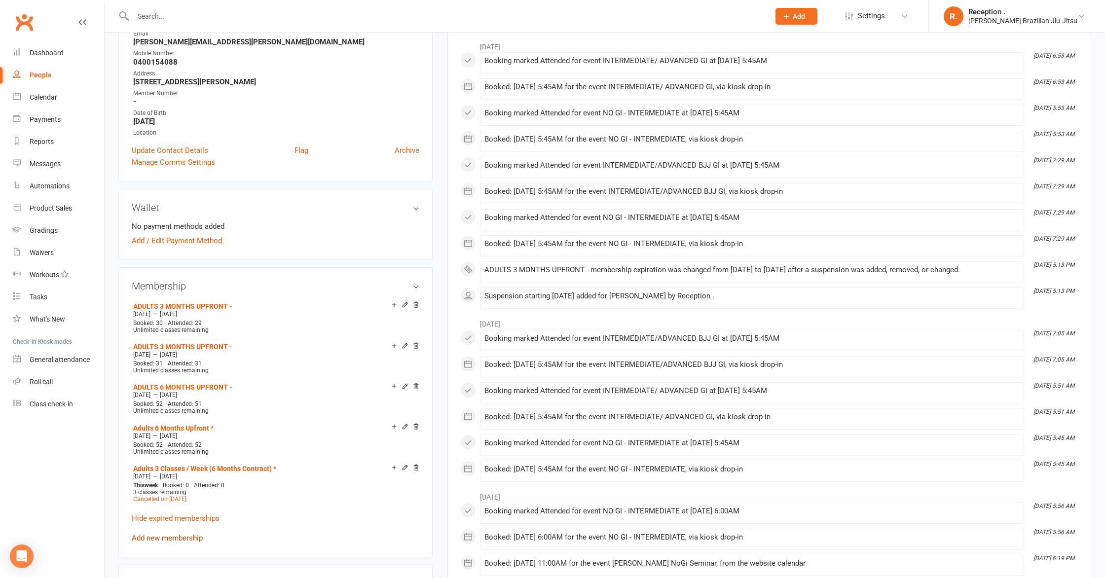
click at [178, 535] on link "Add new membership" at bounding box center [167, 538] width 71 height 9
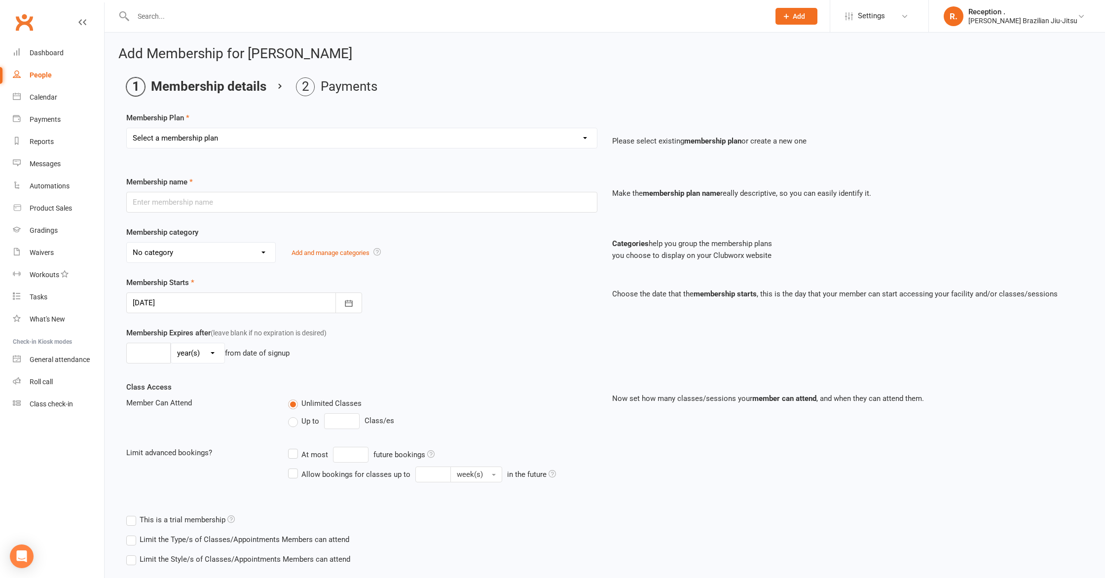
click at [303, 143] on select "Select a membership plan Create new Membership Plan FREE ADULTS 12 MONTH CONTRA…" at bounding box center [362, 138] width 470 height 20
select select "7"
click at [127, 128] on select "Select a membership plan Create new Membership Plan FREE ADULTS 12 MONTH CONTRA…" at bounding box center [362, 138] width 470 height 20
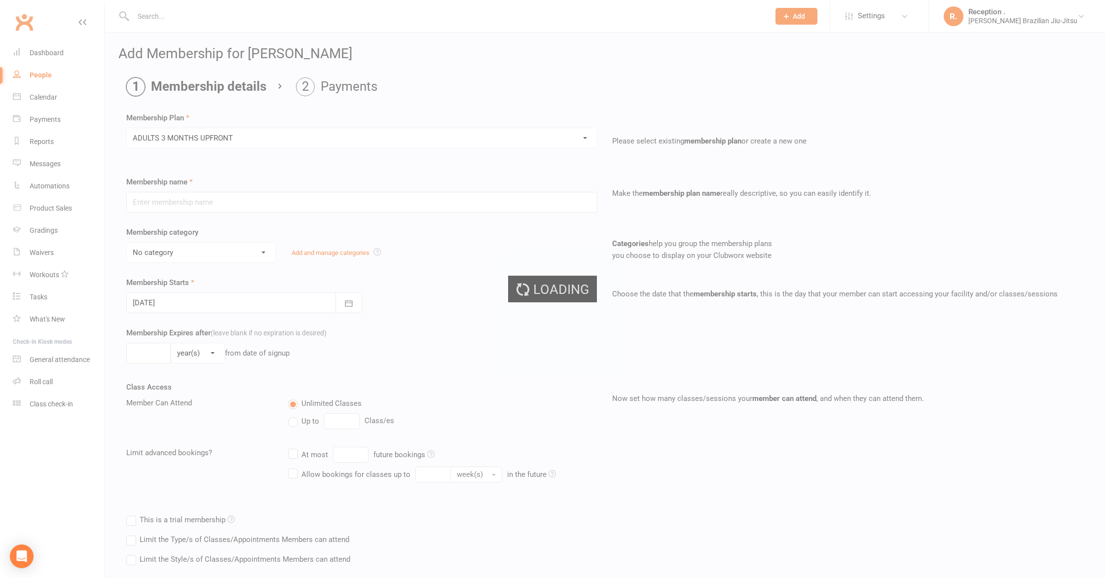
type input "ADULTS 3 MONTHS UPFRONT"
select select "7"
type input "3"
select select "2"
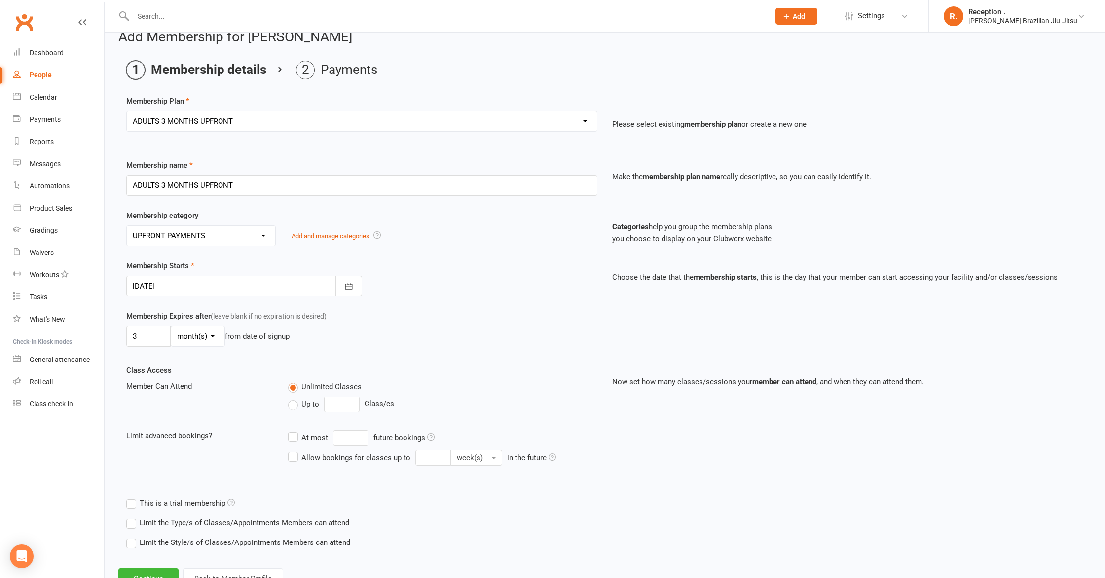
scroll to position [19, 0]
click at [197, 283] on div at bounding box center [244, 284] width 236 height 21
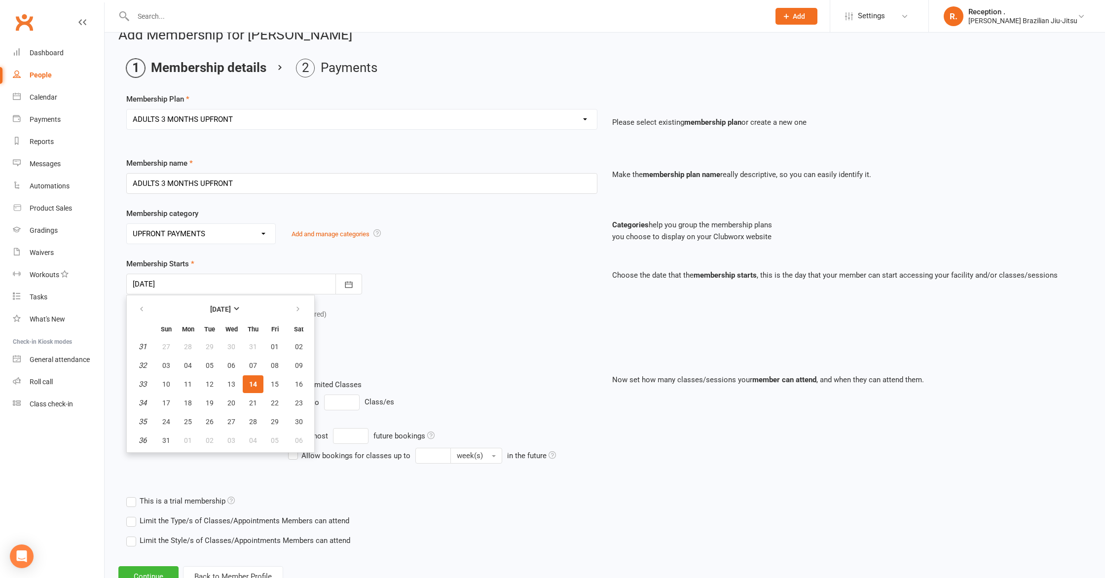
click at [254, 385] on span "14" at bounding box center [253, 384] width 8 height 8
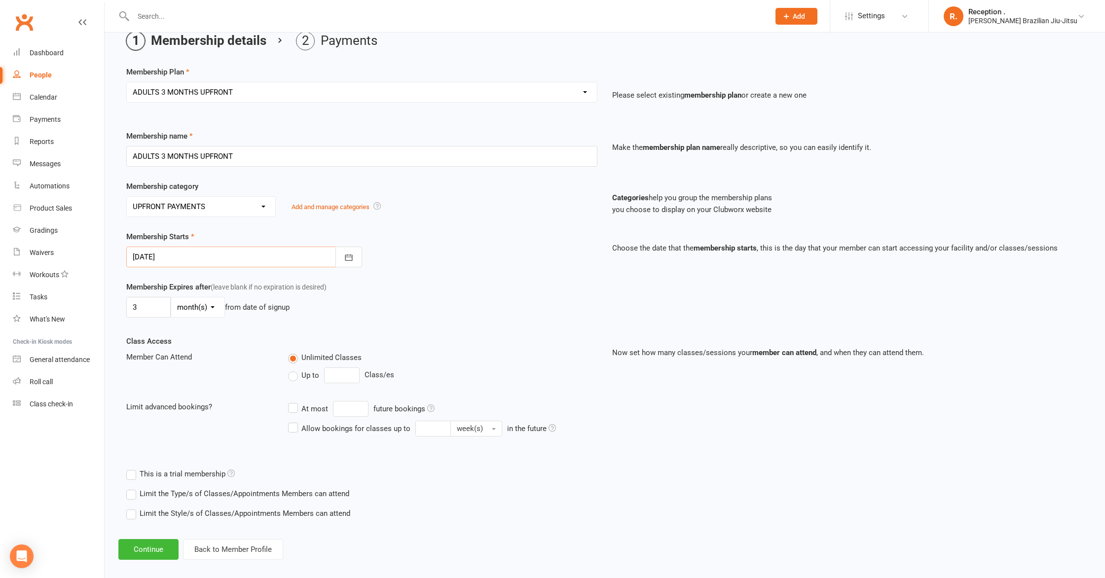
scroll to position [56, 0]
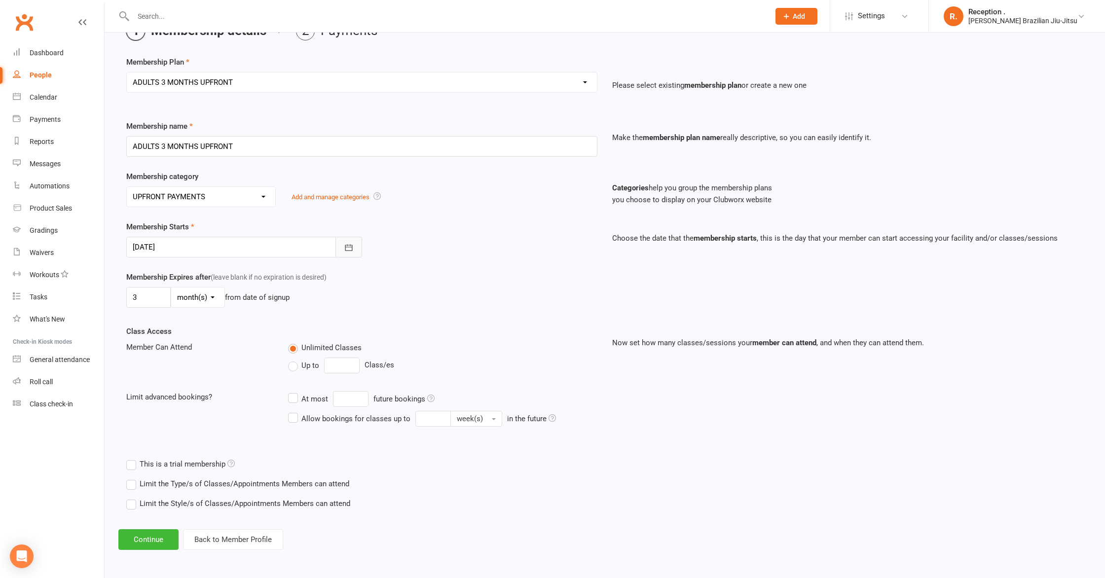
click at [345, 246] on icon "button" at bounding box center [348, 247] width 7 height 6
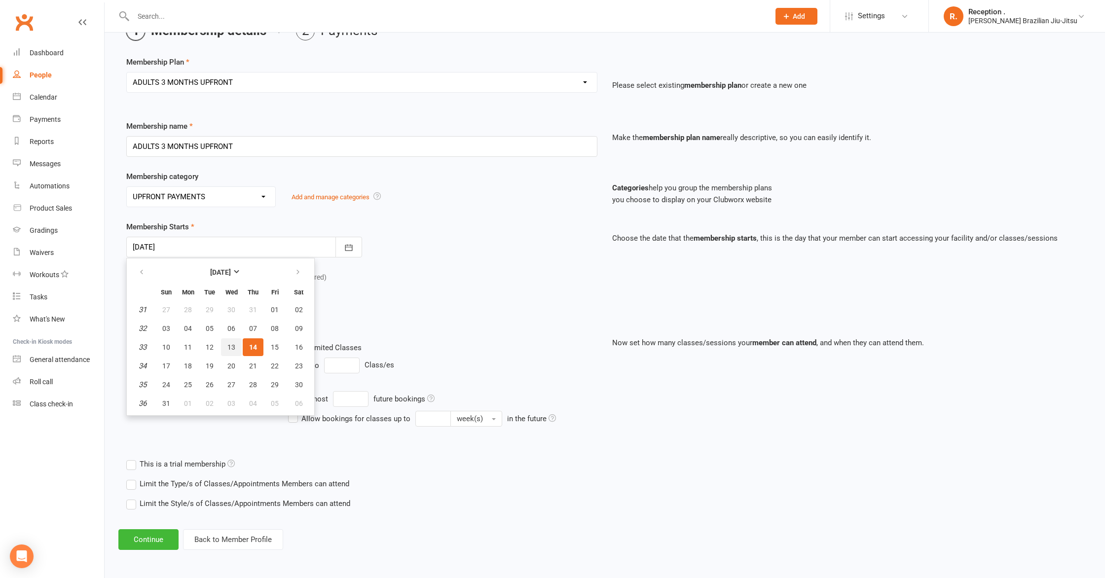
click at [234, 344] on span "13" at bounding box center [232, 347] width 8 height 8
type input "[DATE]"
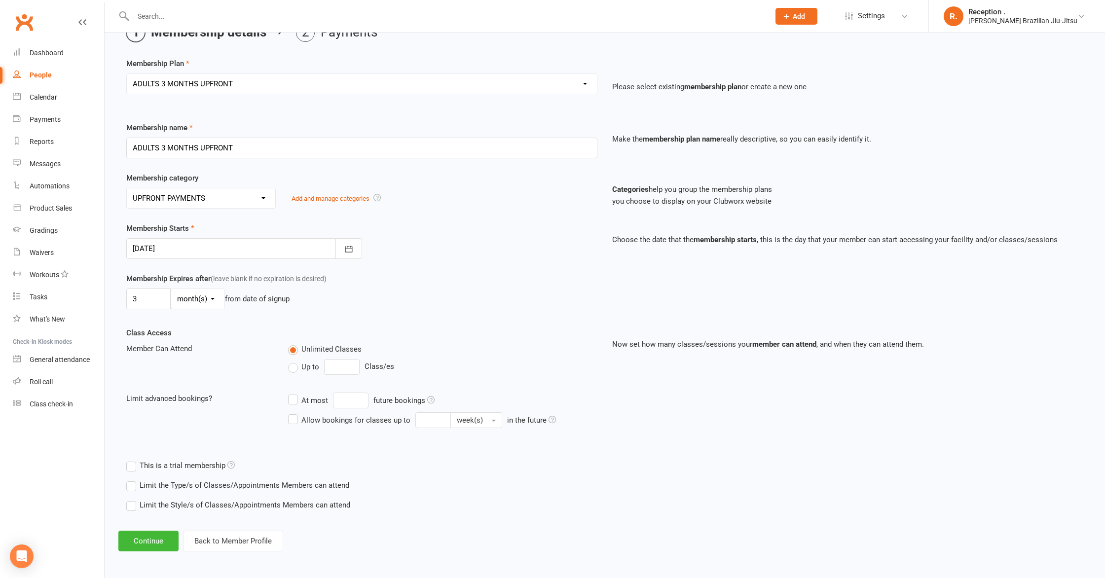
scroll to position [55, 0]
click at [154, 535] on button "Continue" at bounding box center [148, 540] width 60 height 21
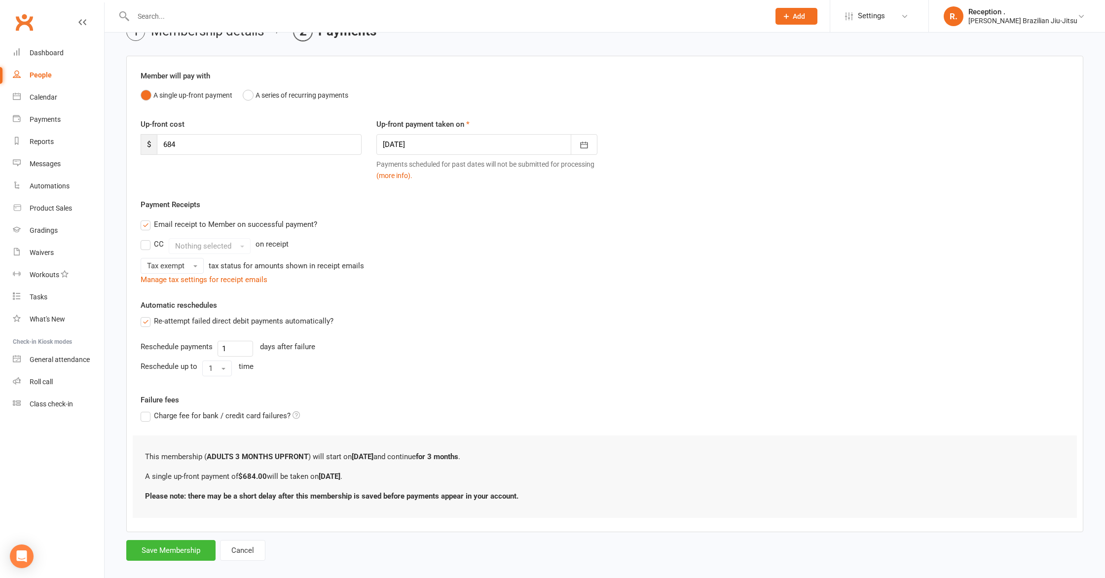
scroll to position [0, 0]
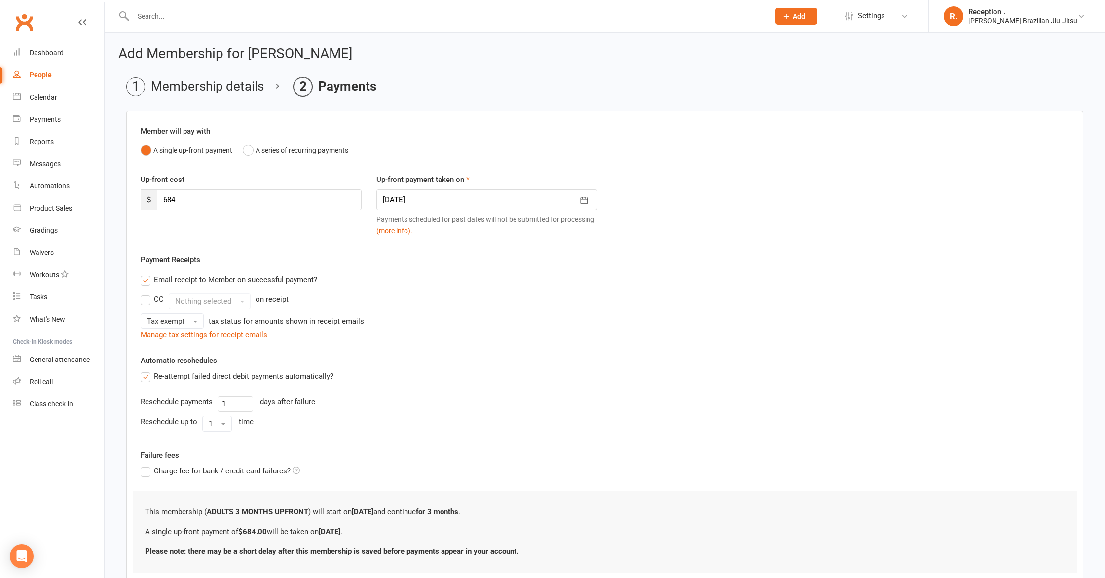
click at [512, 203] on div at bounding box center [487, 200] width 221 height 21
click at [480, 301] on span "13" at bounding box center [482, 300] width 8 height 8
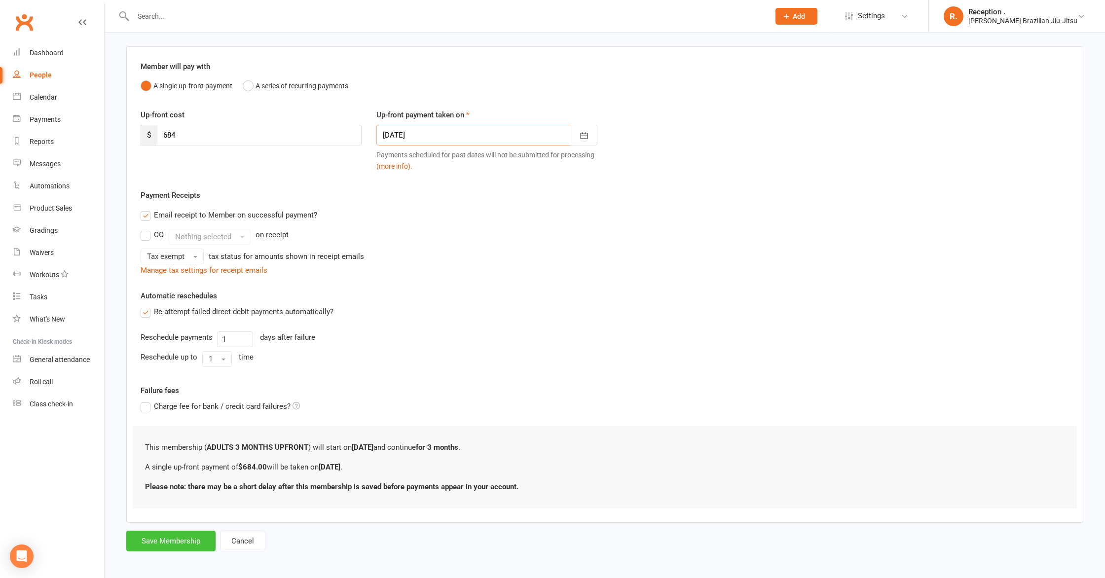
scroll to position [68, 0]
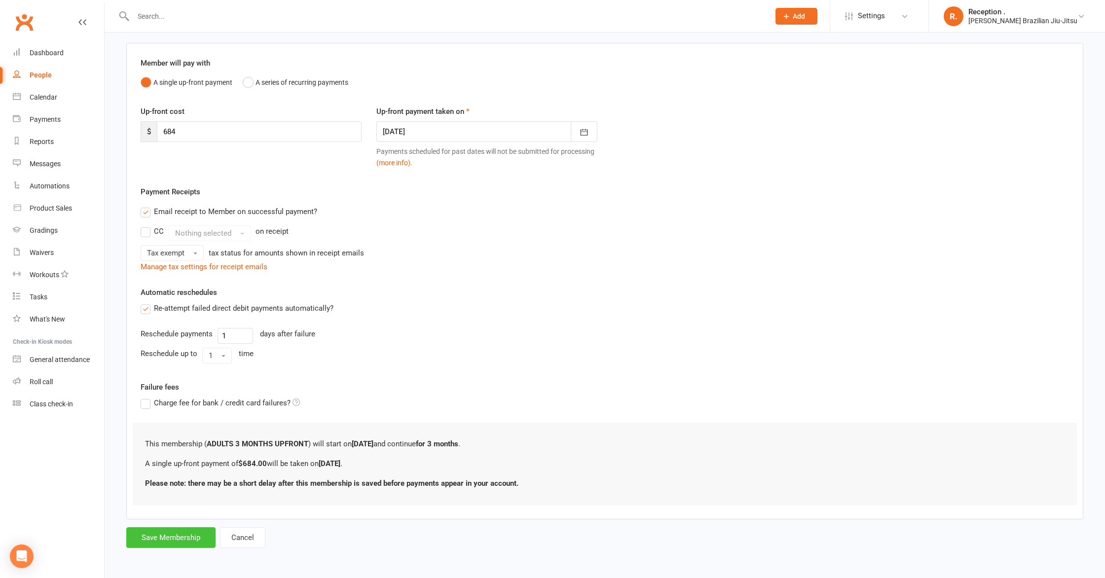
click at [176, 537] on button "Save Membership" at bounding box center [170, 538] width 89 height 21
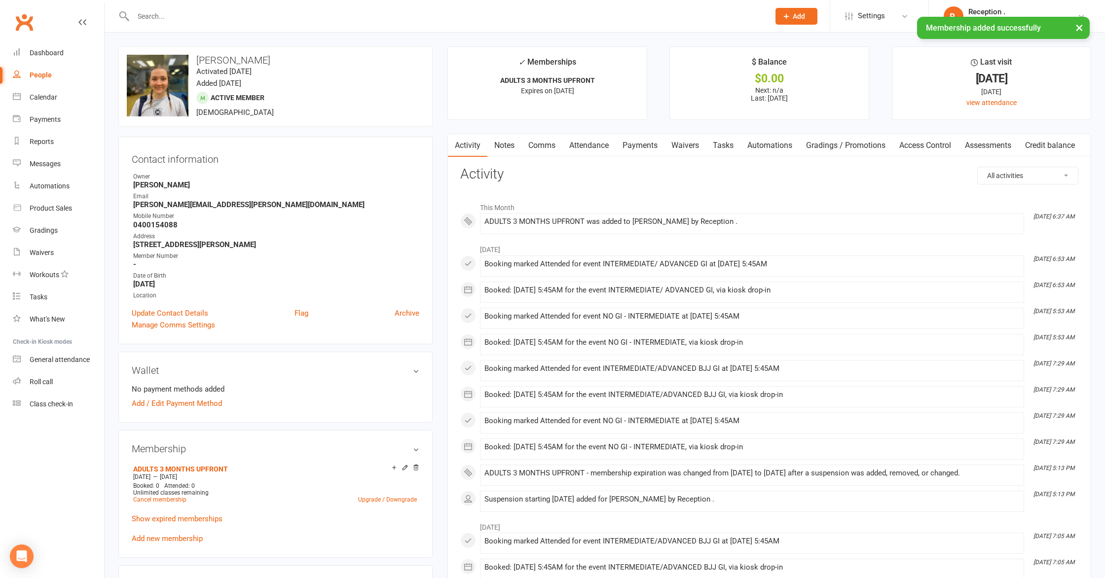
click at [636, 148] on link "Payments" at bounding box center [640, 145] width 49 height 23
